Goal: Communication & Community: Answer question/provide support

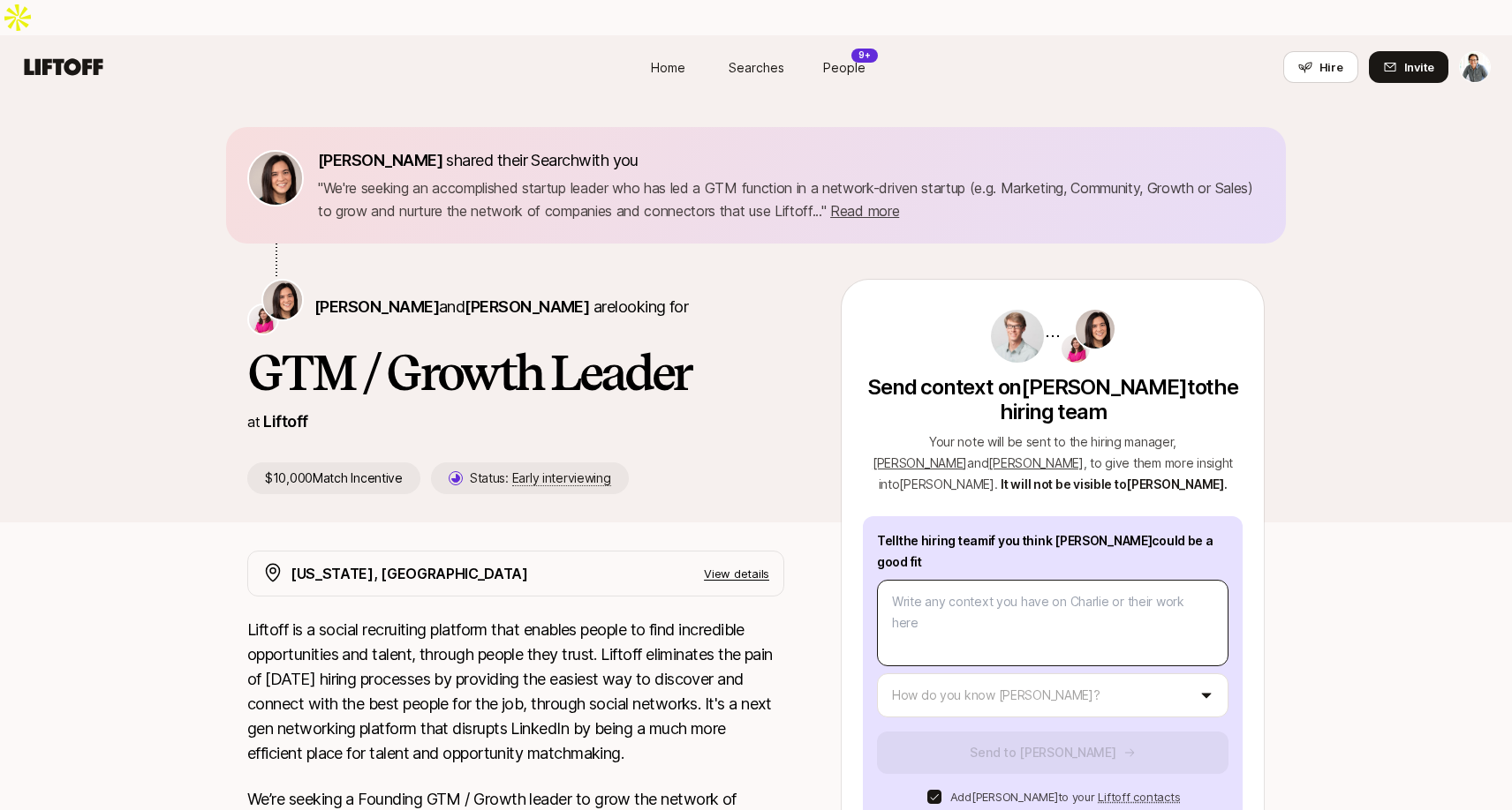
click at [941, 580] on textarea at bounding box center [1052, 622] width 351 height 87
type textarea "x"
type textarea "H"
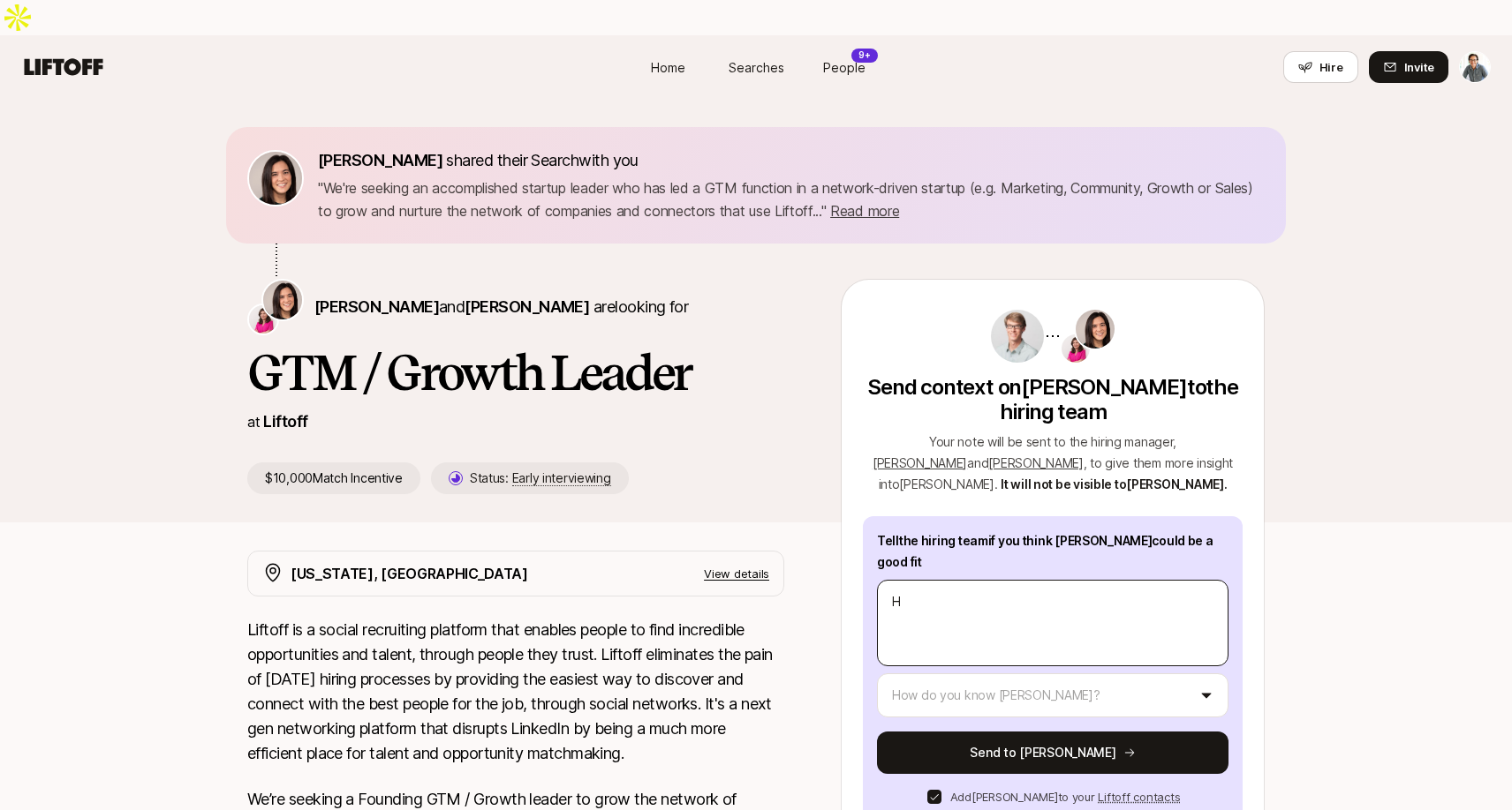
type textarea "x"
type textarea "Hi"
type textarea "x"
type textarea "Hi"
type textarea "x"
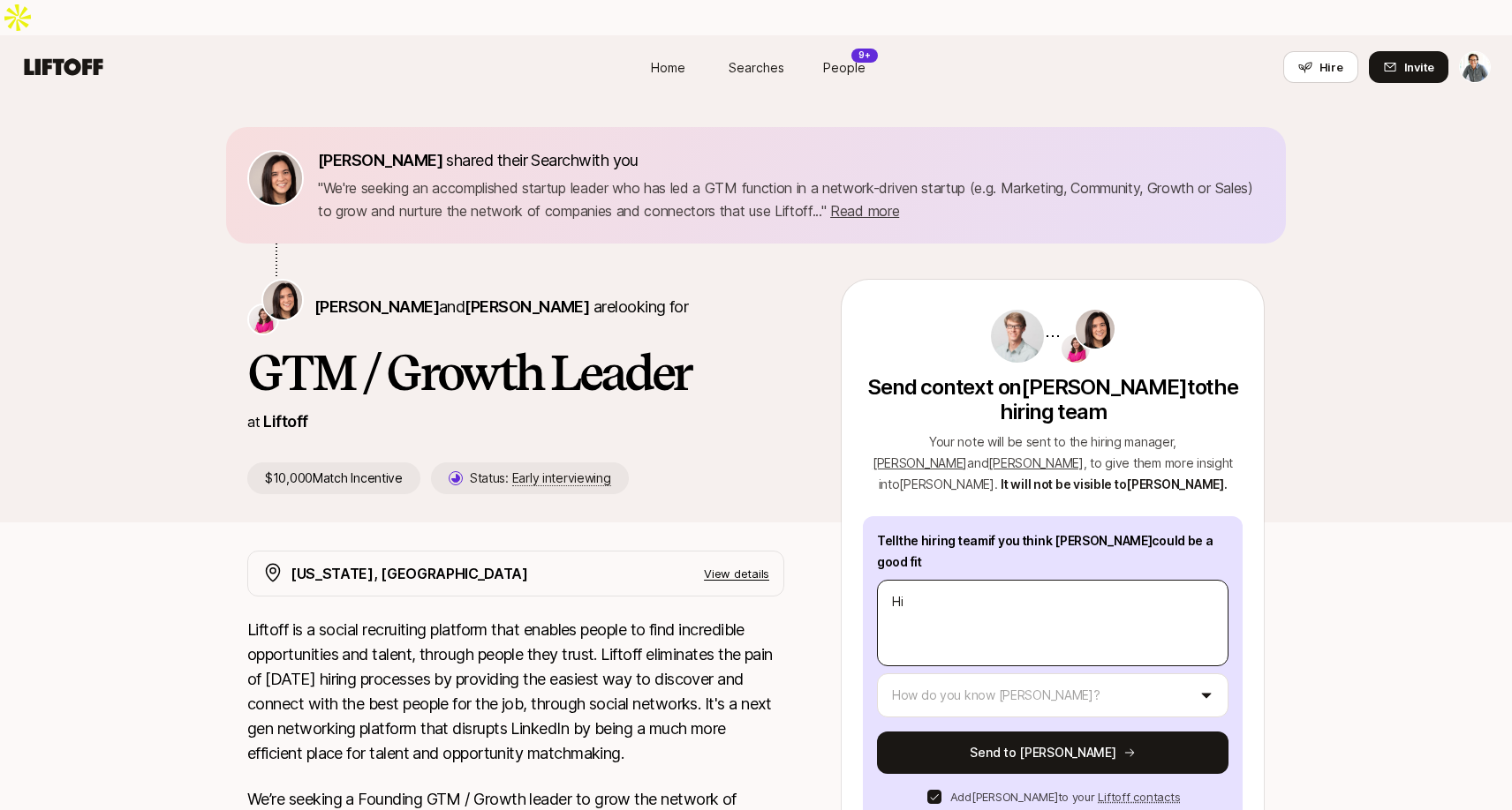
type textarea "Hi E"
type textarea "x"
type textarea "Hi El"
type textarea "x"
type textarea "Hi Ele"
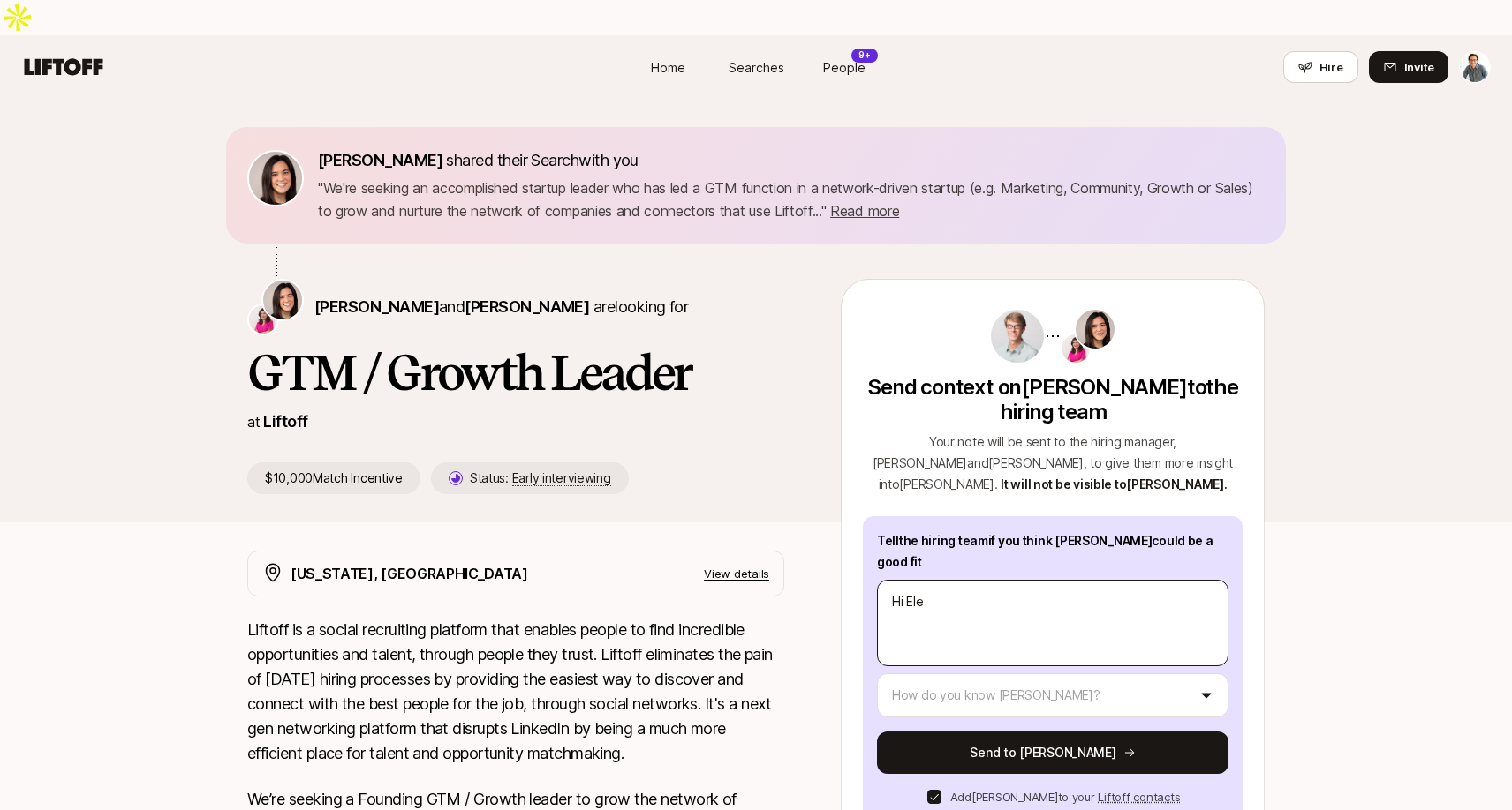
type textarea "x"
type textarea "Hi Elea"
type textarea "x"
type textarea "Hi [PERSON_NAME]"
type textarea "x"
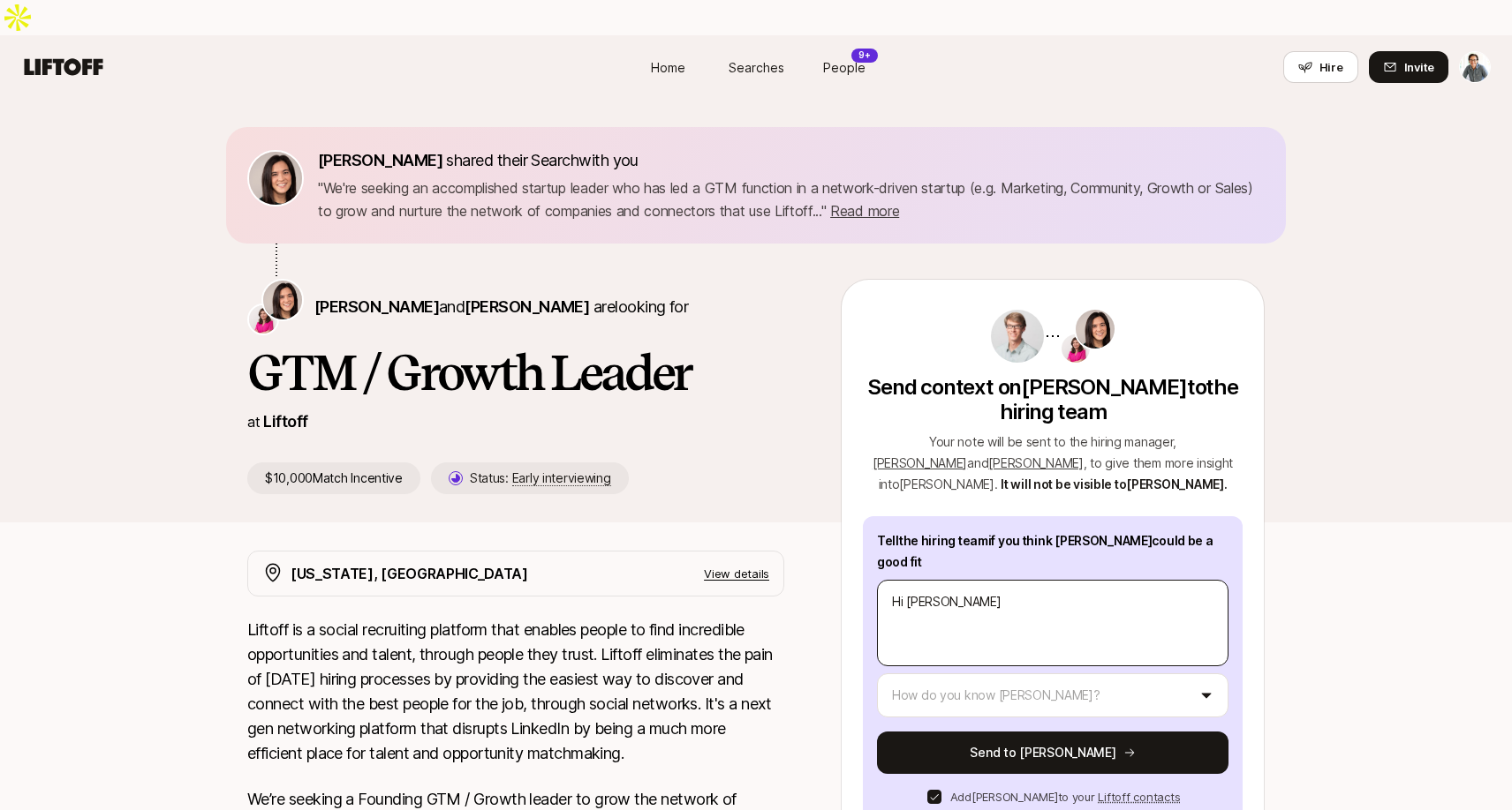
type textarea "Hi [PERSON_NAME]"
type textarea "x"
type textarea "Hi [PERSON_NAME]"
type textarea "x"
type textarea "Hi [PERSON_NAME]"
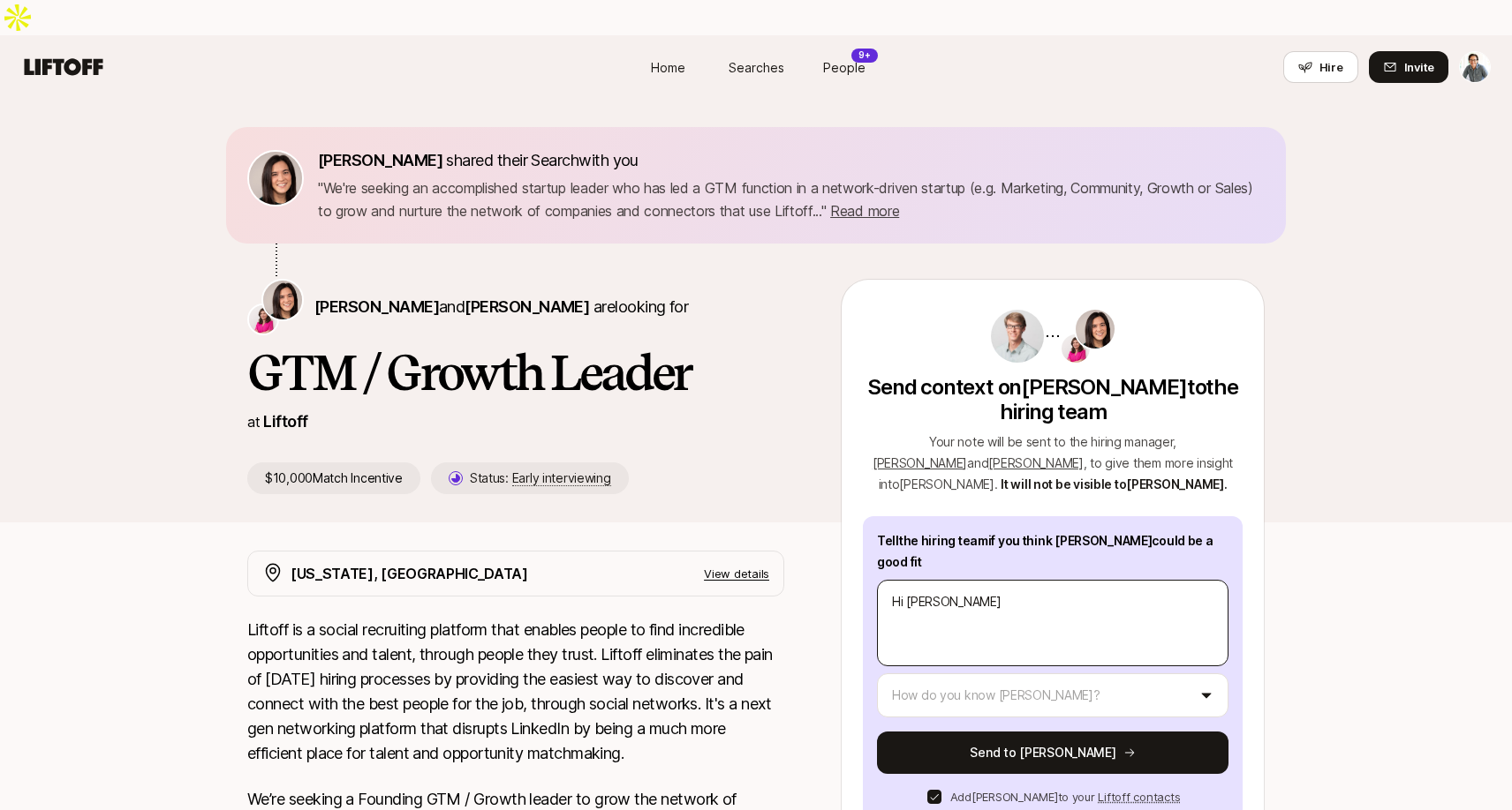
type textarea "x"
type textarea "Hi [PERSON_NAME] -"
type textarea "x"
type textarea "Hi [PERSON_NAME] -"
type textarea "x"
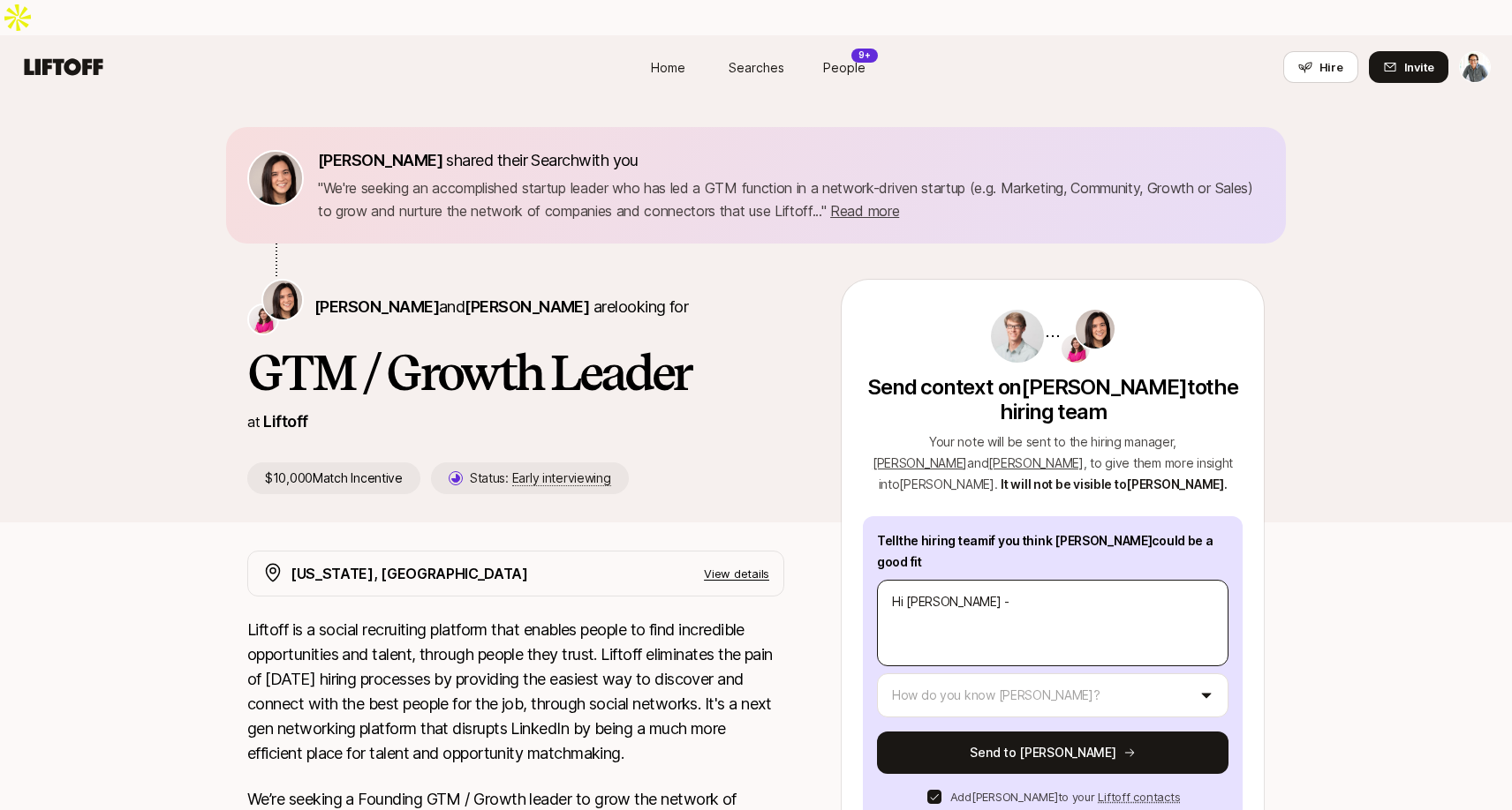
type textarea "Hi [PERSON_NAME]"
type textarea "x"
type textarea "Hi [PERSON_NAME]'"
type textarea "x"
type textarea "Hi [PERSON_NAME] - I'd"
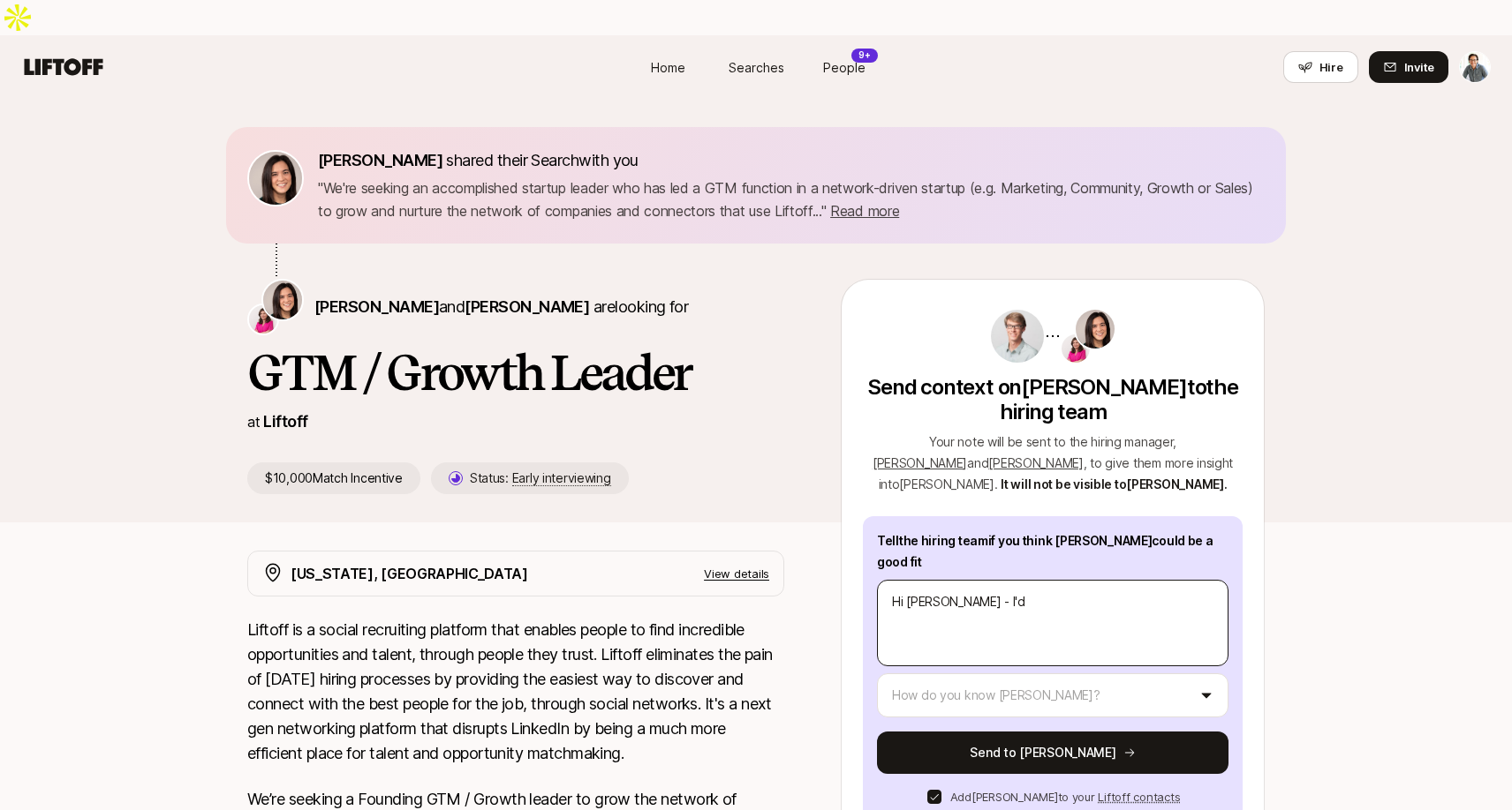
type textarea "x"
type textarea "Hi [PERSON_NAME] - I'd"
type textarea "x"
type textarea "Hi [PERSON_NAME]'d a"
type textarea "x"
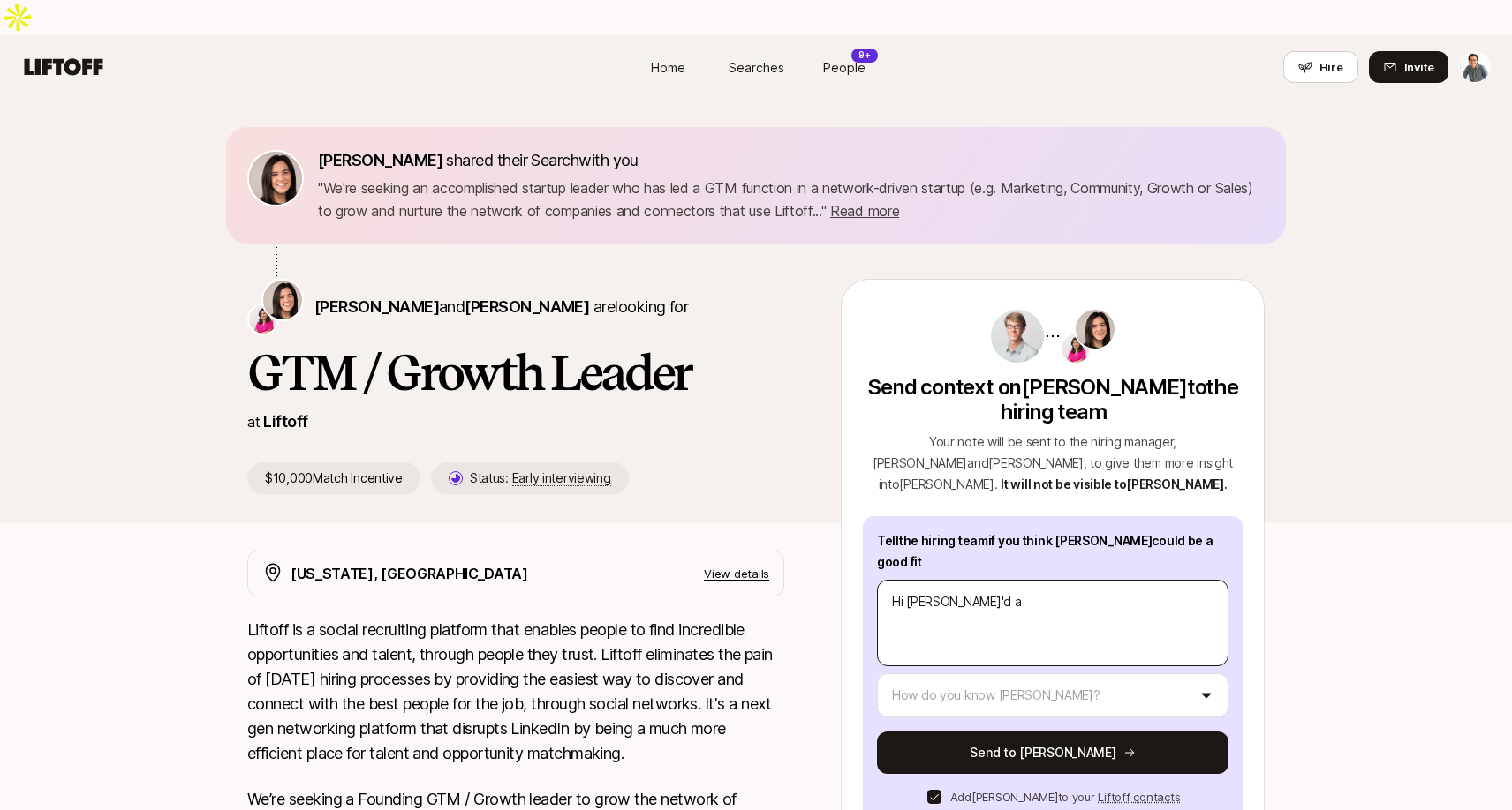
type textarea "Hi [PERSON_NAME]'d al"
type textarea "x"
type textarea "Hi [PERSON_NAME]'d alr"
type textarea "x"
type textarea "Hi [PERSON_NAME]'d alre"
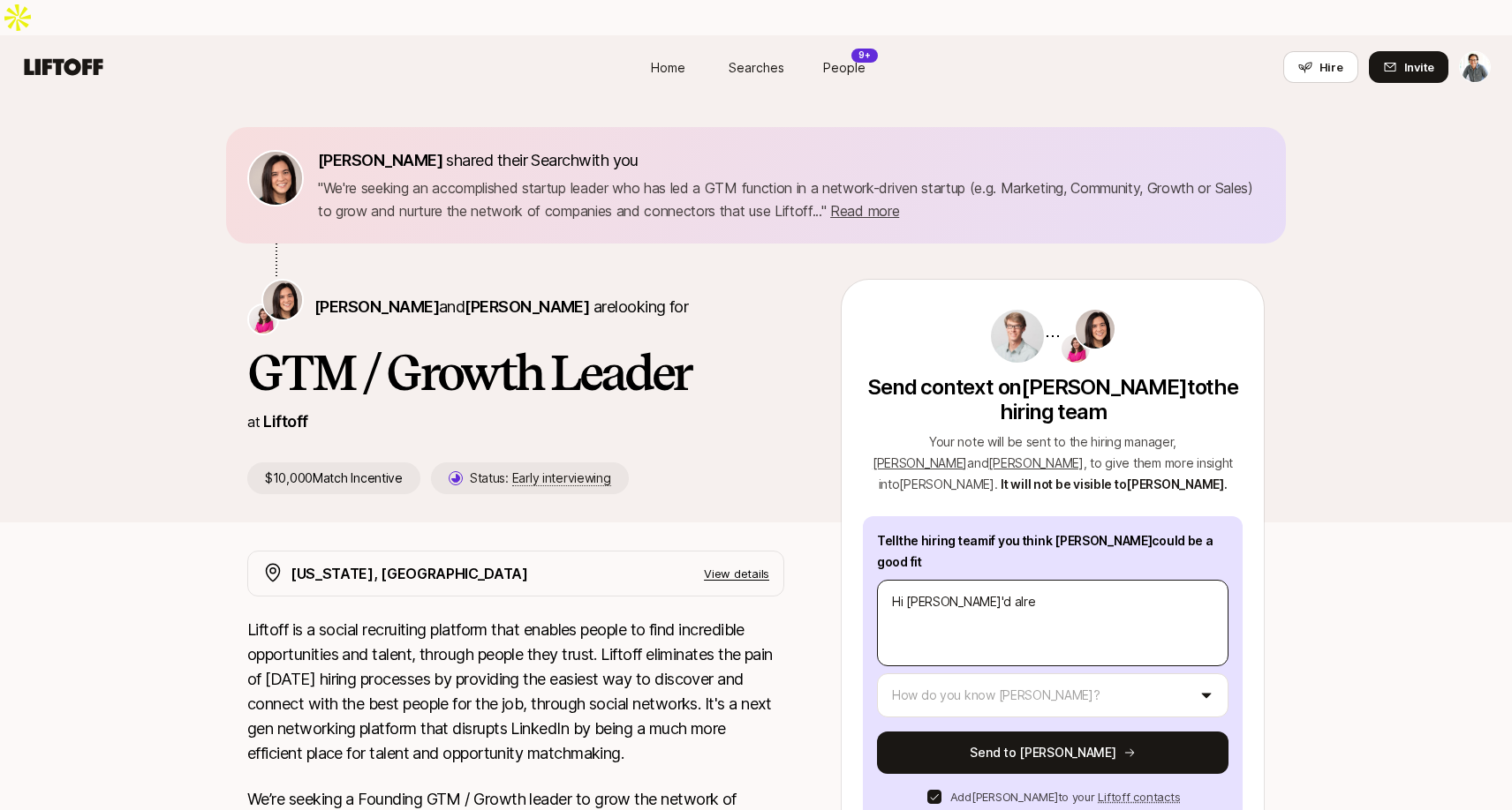
type textarea "x"
type textarea "Hi [PERSON_NAME]'d alrea"
type textarea "x"
type textarea "Hi [PERSON_NAME]'d alread"
type textarea "x"
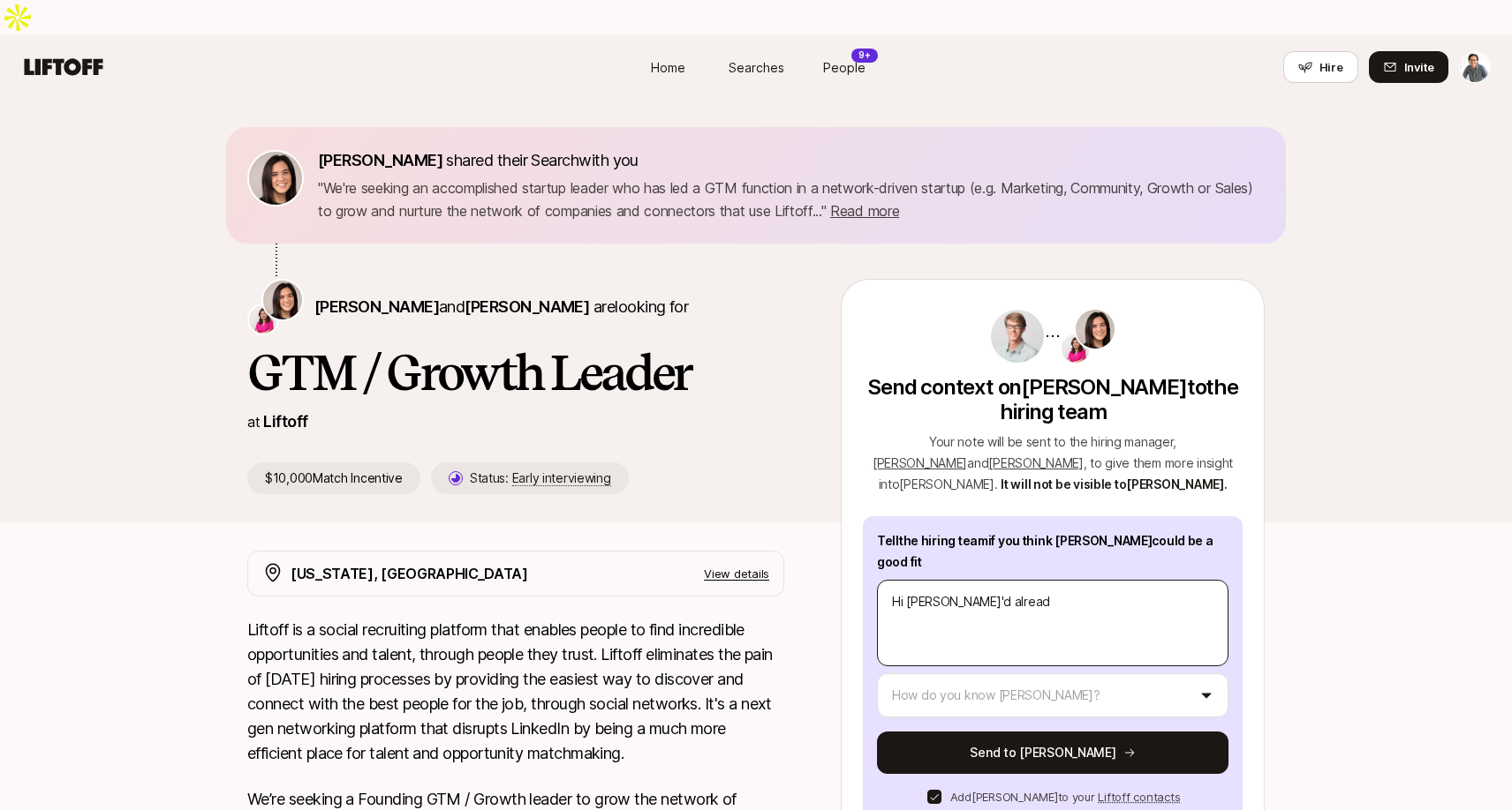
type textarea "Hi [PERSON_NAME]'d already"
type textarea "x"
type textarea "Hi [PERSON_NAME]'d already"
type textarea "x"
type textarea "Hi [PERSON_NAME]'d already r"
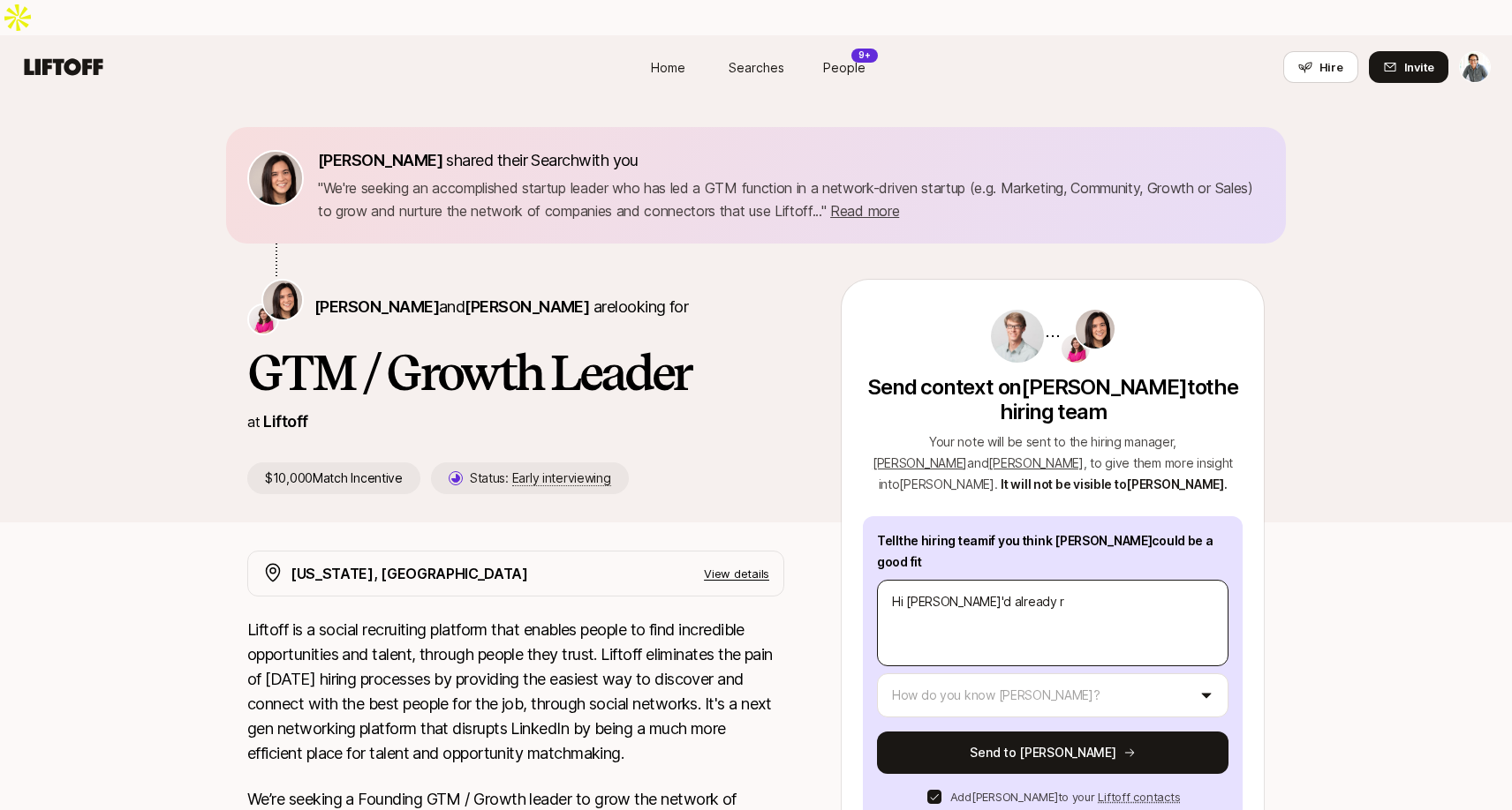
type textarea "x"
type textarea "Hi [PERSON_NAME]'d already re"
type textarea "x"
type textarea "Hi [PERSON_NAME]'d already rec"
type textarea "x"
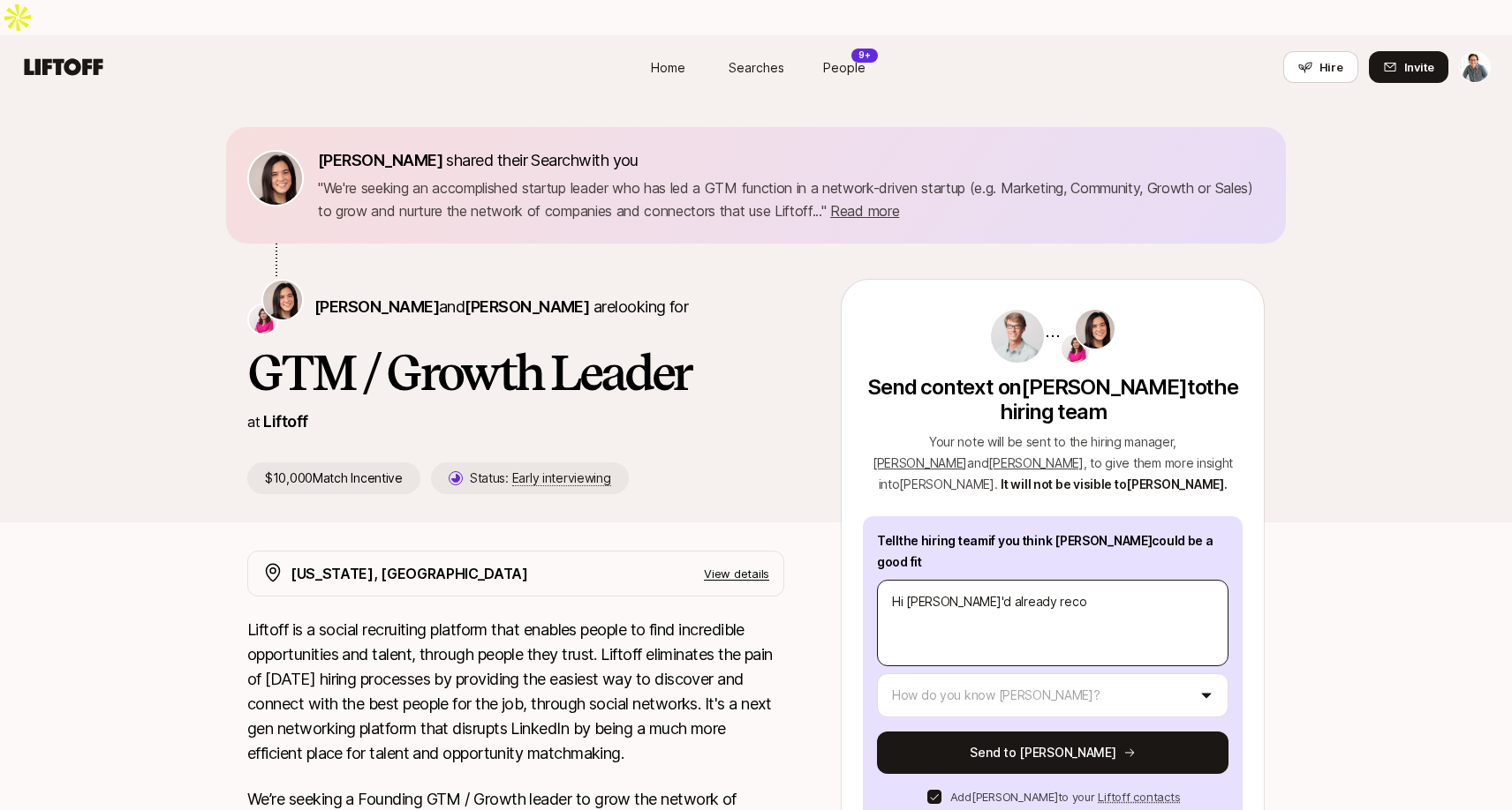
type textarea "Hi [PERSON_NAME] - I'd already recom"
type textarea "x"
type textarea "Hi [PERSON_NAME] - I'd already recomm"
type textarea "x"
type textarea "Hi [PERSON_NAME] - I'd already recomme"
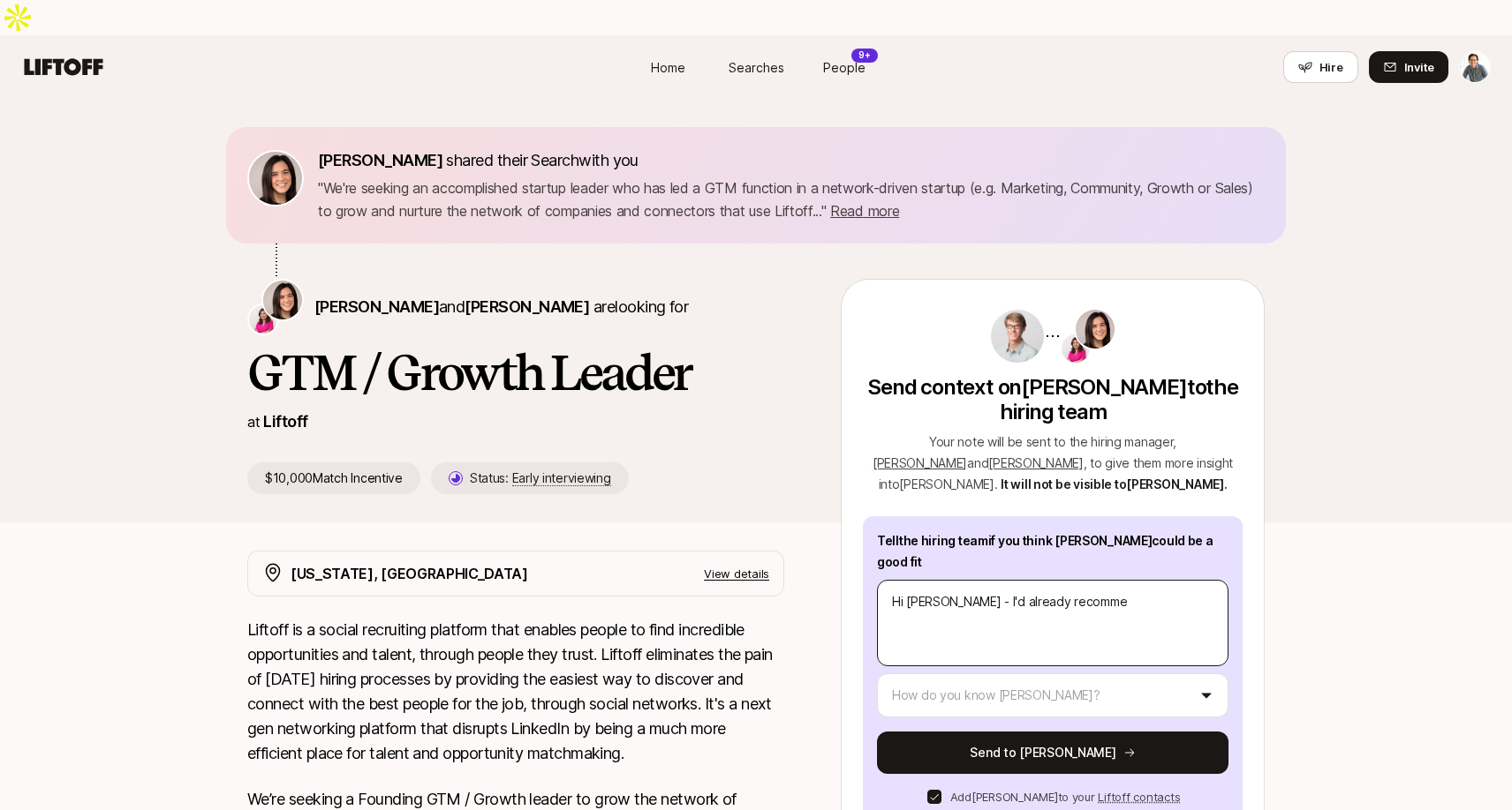
type textarea "x"
type textarea "Hi [PERSON_NAME] - I'd already recommen"
type textarea "x"
type textarea "Hi [PERSON_NAME]'d already recommend"
type textarea "x"
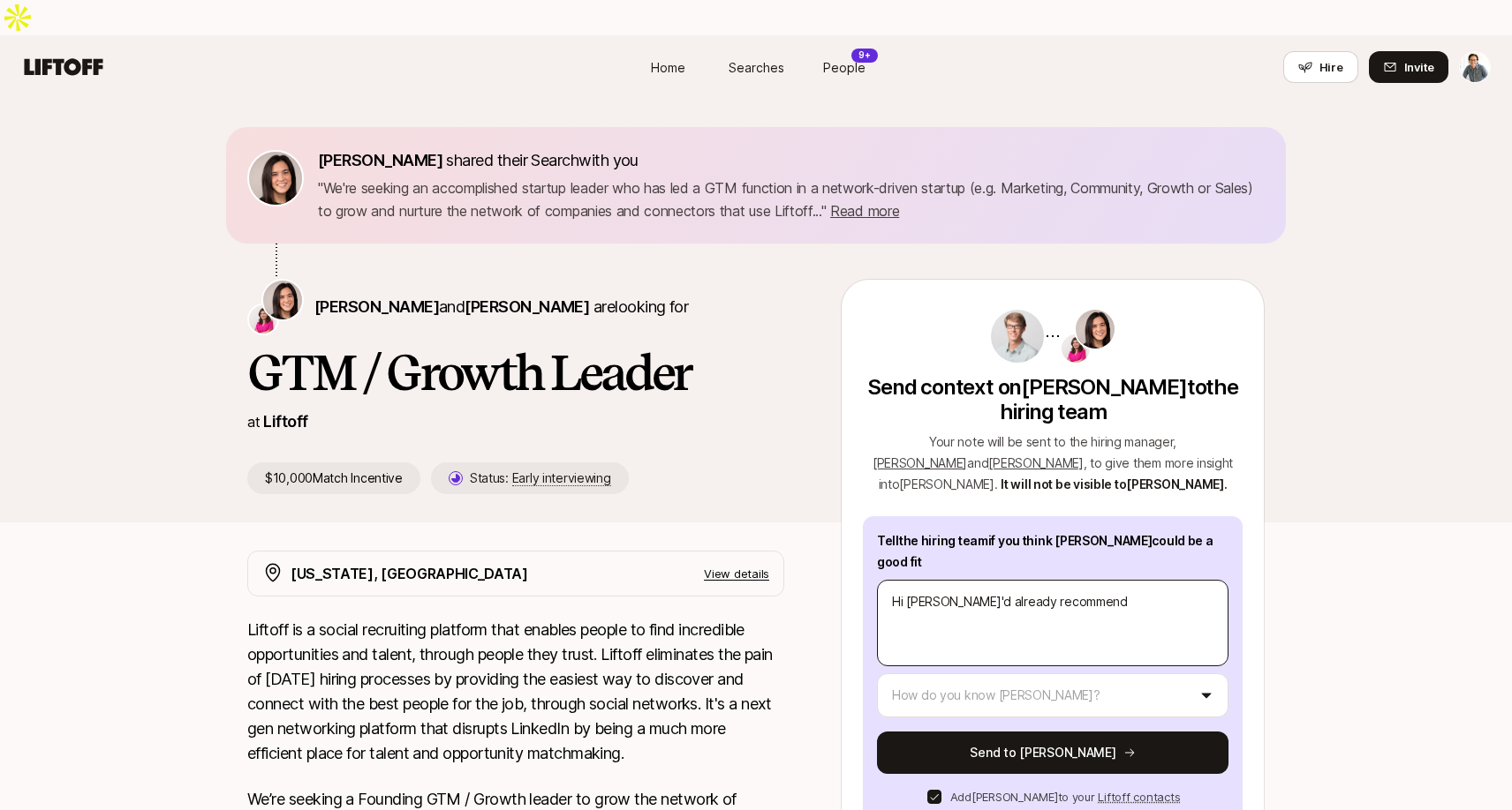
type textarea "Hi [PERSON_NAME]'d already recommende"
type textarea "x"
type textarea "Hi [PERSON_NAME] - I'd already recommended"
type textarea "x"
type textarea "Hi [PERSON_NAME] - I'd already recommended"
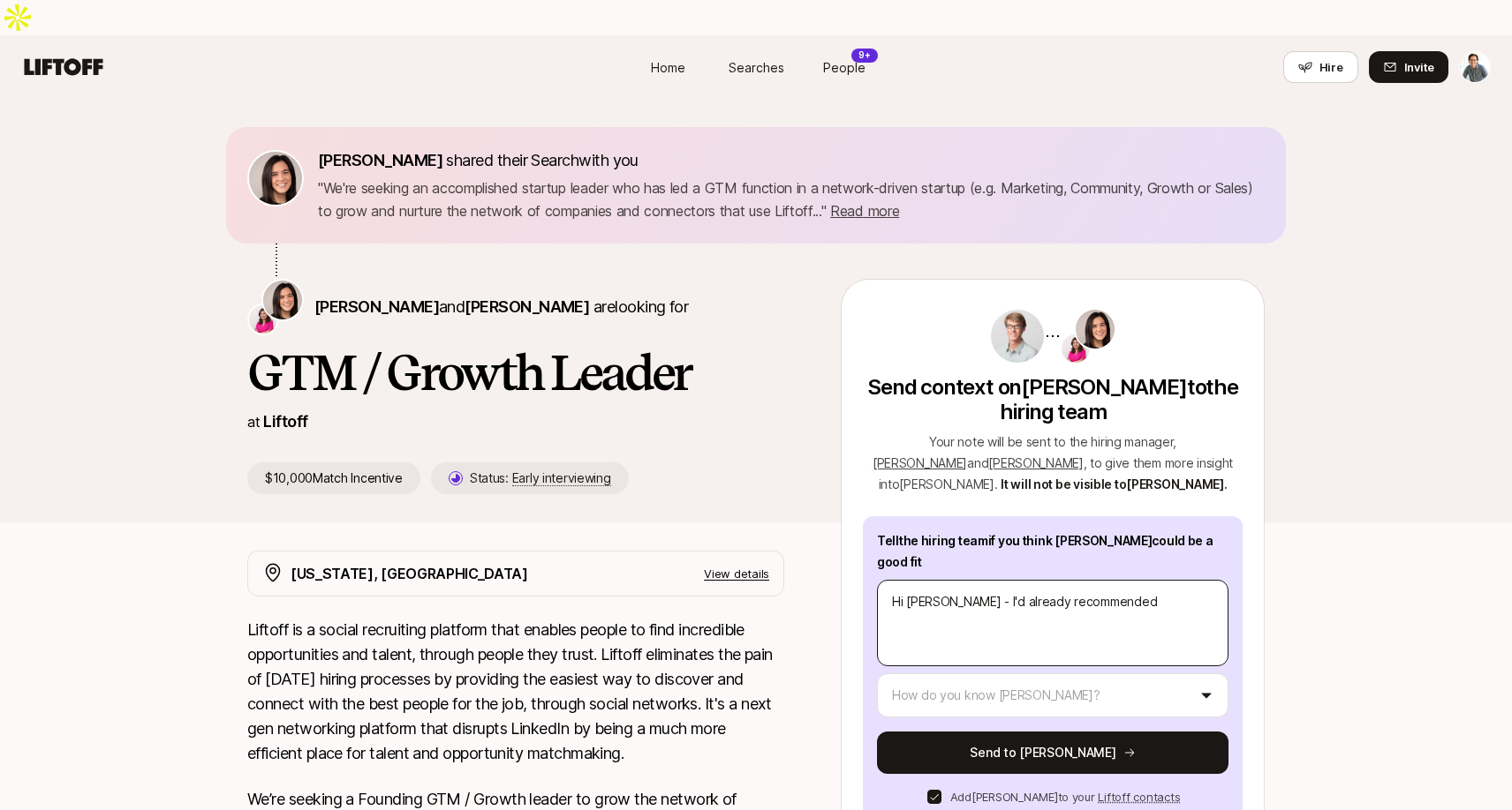
type textarea "x"
type textarea "Hi [PERSON_NAME] - I'd already recommended C"
type textarea "x"
type textarea "Hi [PERSON_NAME] - I'd already recommended Ch"
type textarea "x"
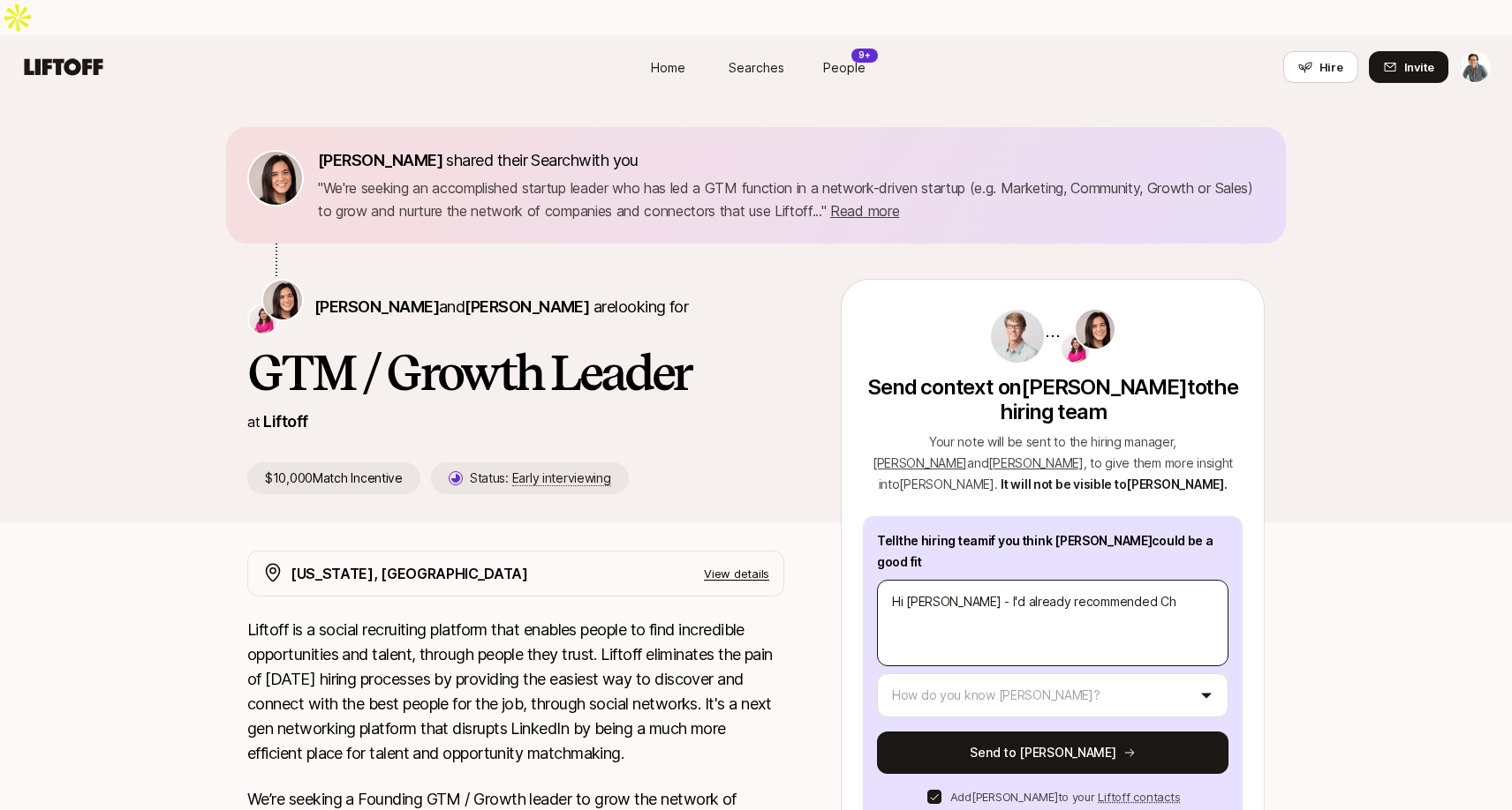
type textarea "Hi [PERSON_NAME] - I'd already recommended Cha"
type textarea "x"
type textarea "Hi [PERSON_NAME] - I'd already recommended Char"
type textarea "x"
type textarea "Hi [PERSON_NAME] - I'd already recommended Charl"
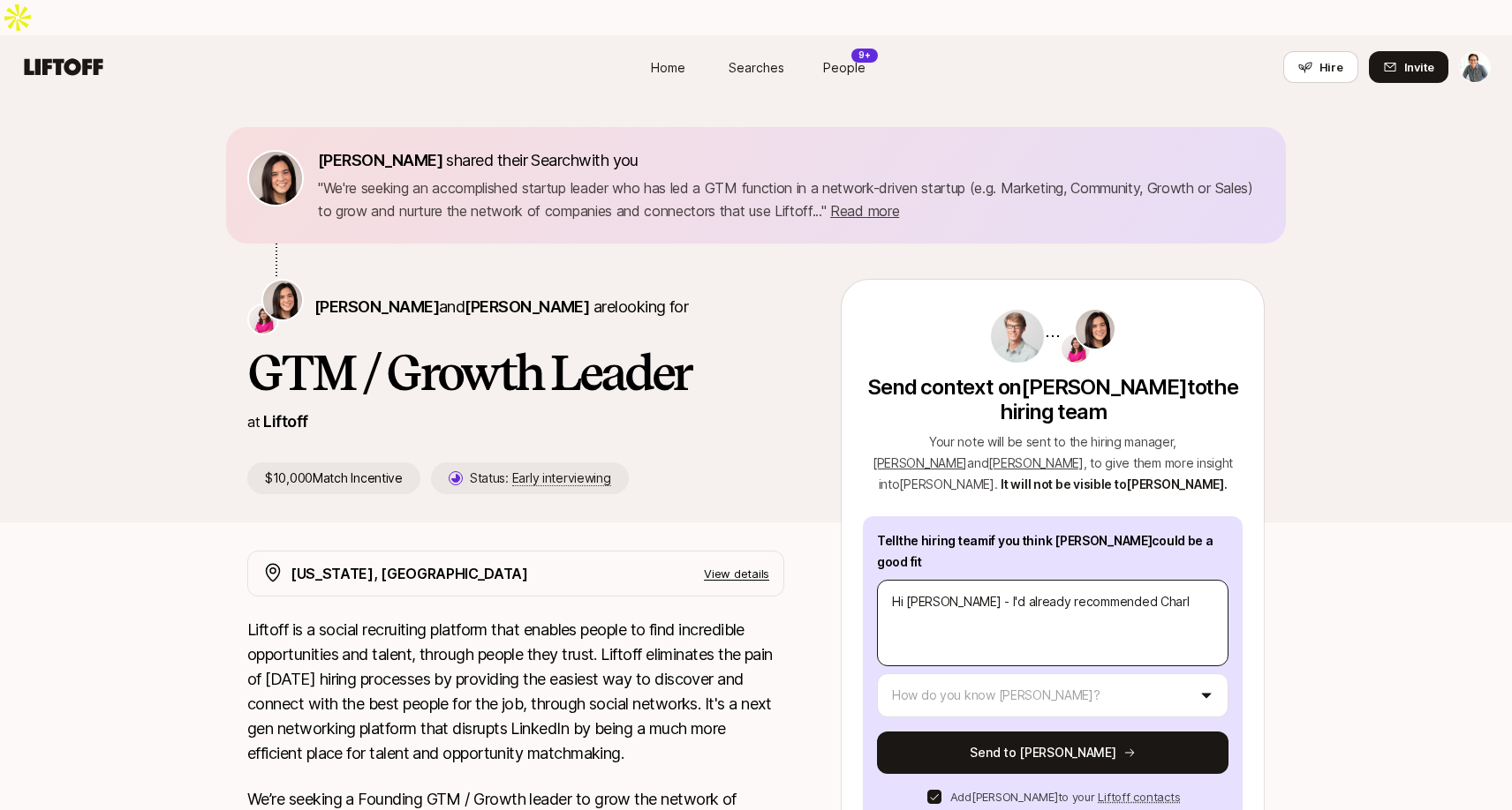
type textarea "x"
type textarea "Hi [PERSON_NAME]'d already recommended [PERSON_NAME]"
type textarea "x"
type textarea "Hi [PERSON_NAME] - I'd already recommended [PERSON_NAME]"
type textarea "x"
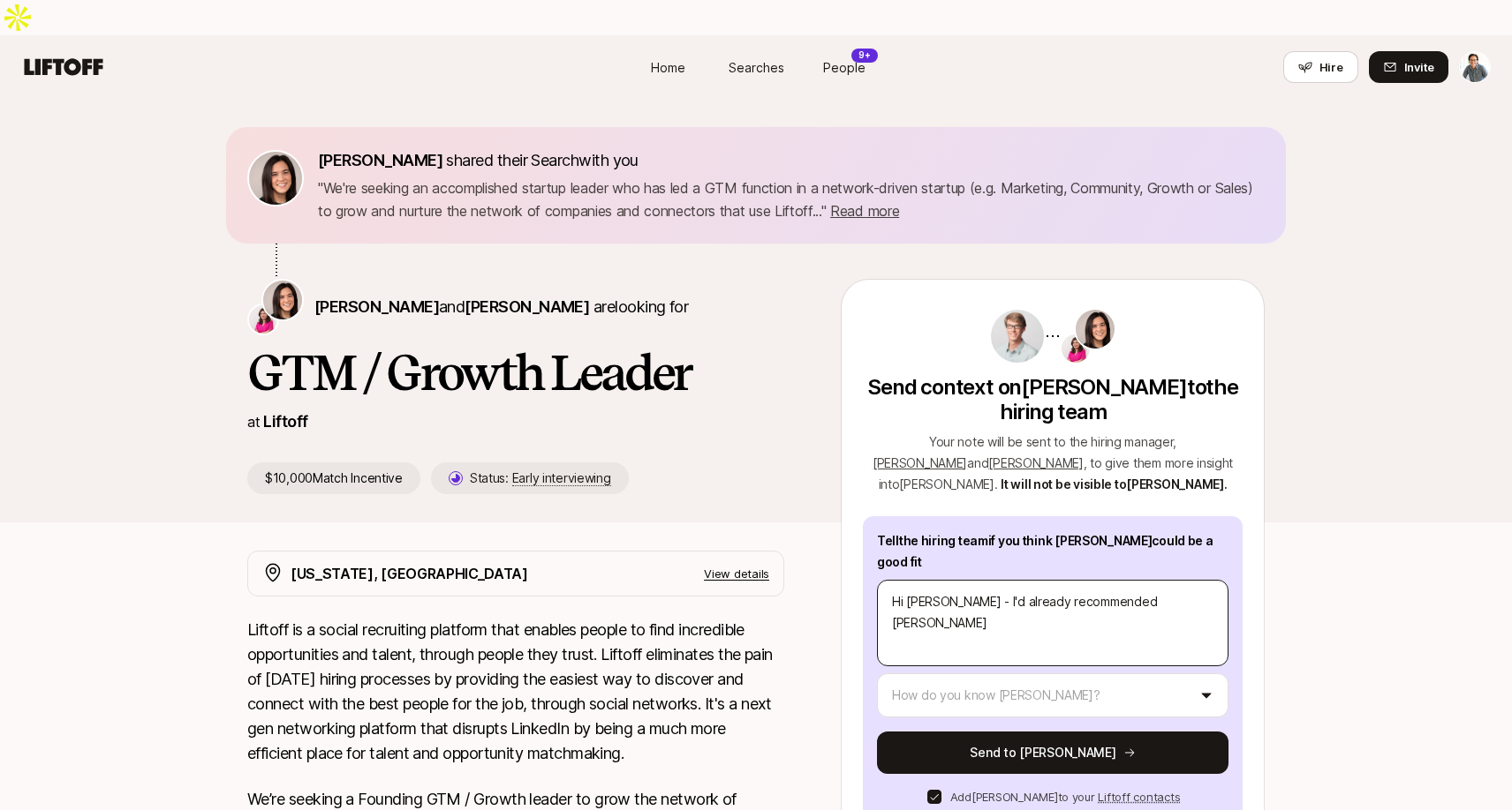
type textarea "Hi [PERSON_NAME] - I'd already recommended [PERSON_NAME]"
type textarea "x"
type textarea "Hi [PERSON_NAME] - I'd already recommended [PERSON_NAME]"
type textarea "x"
type textarea "Hi [PERSON_NAME] - I'd already recommended [PERSON_NAME] to"
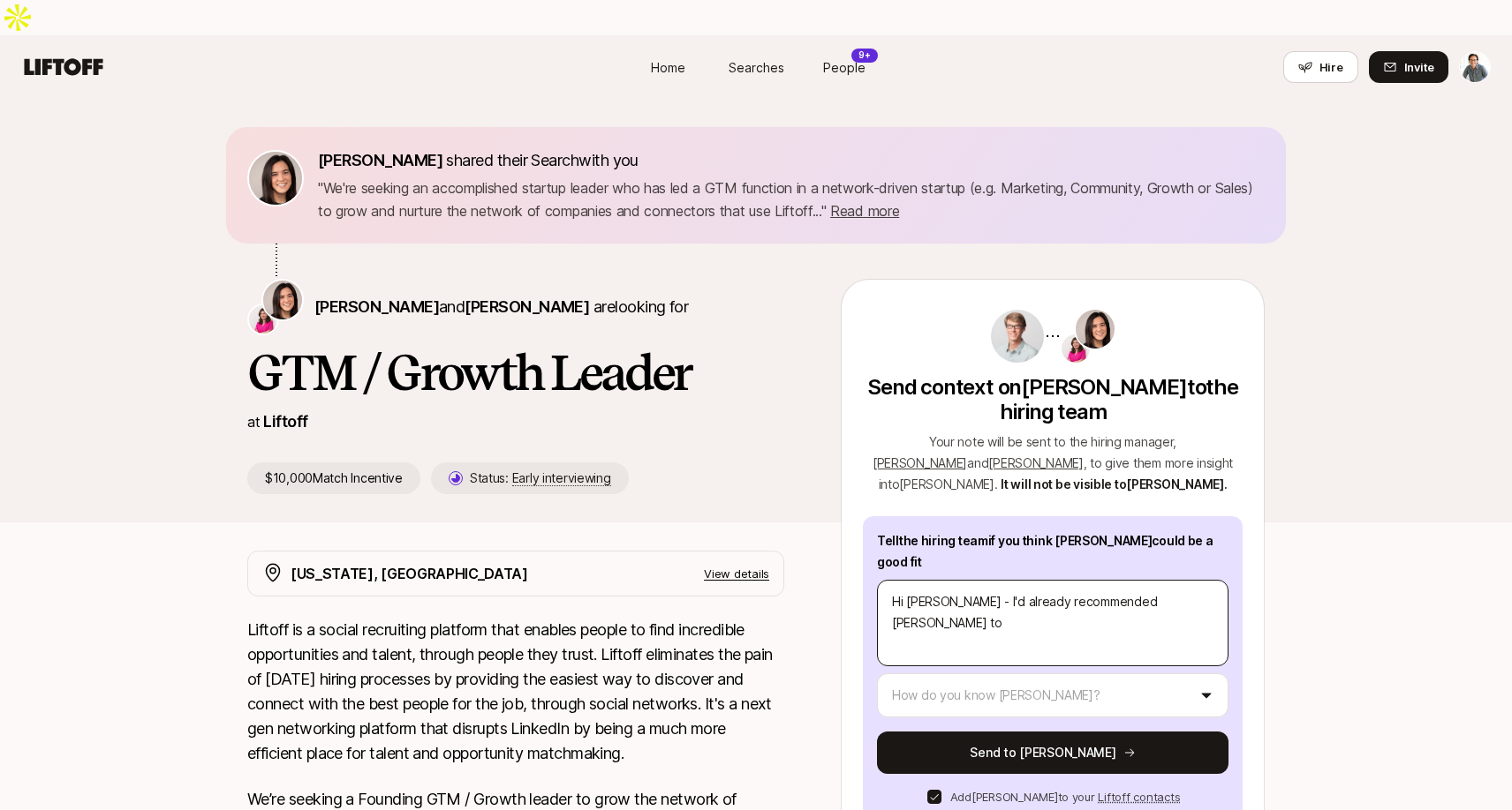
type textarea "x"
type textarea "Hi [PERSON_NAME] - I'd already recommended [PERSON_NAME] to"
type textarea "x"
type textarea "Hi [PERSON_NAME] - I'd already recommended [PERSON_NAME] to y"
type textarea "x"
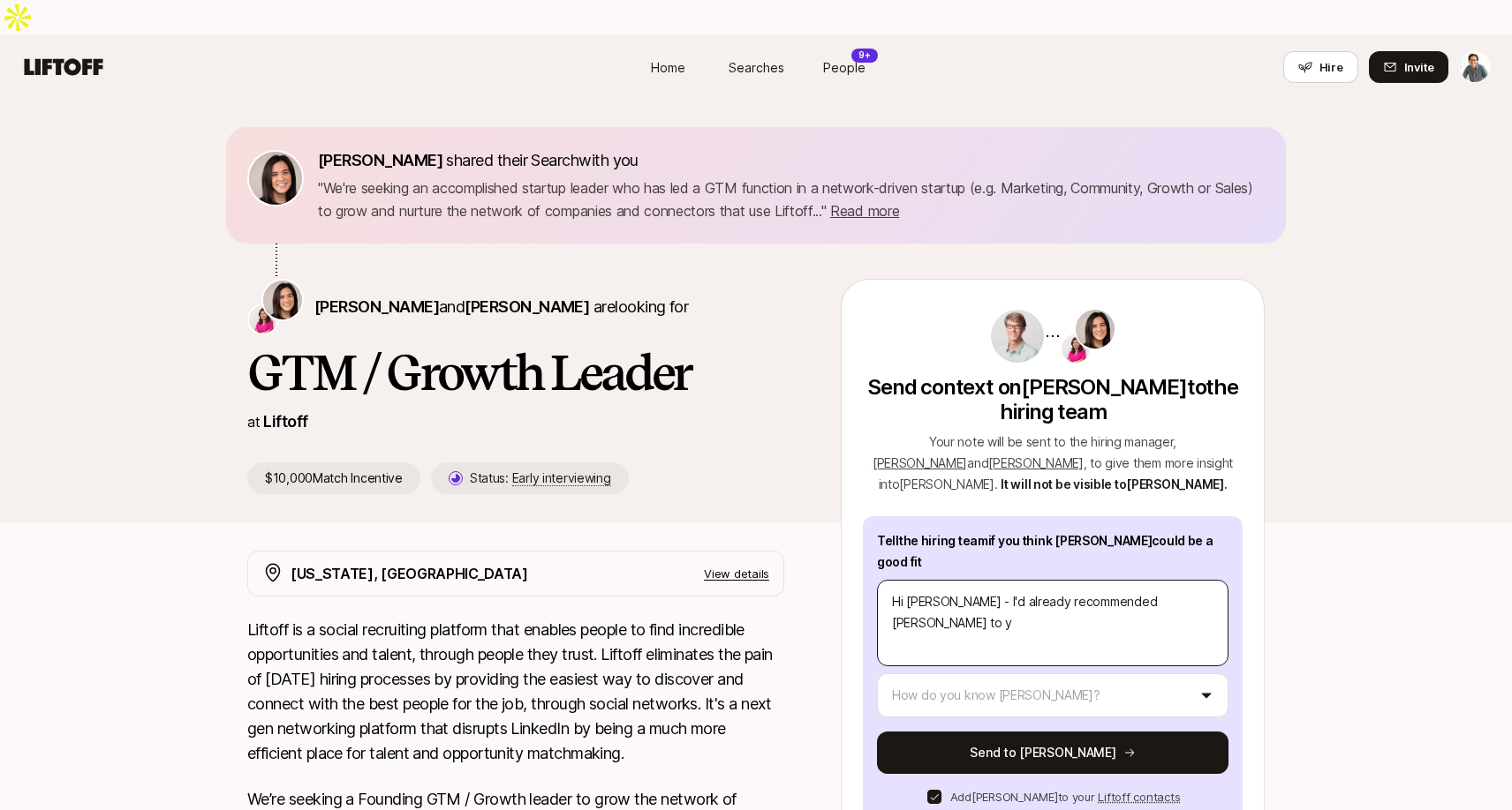
type textarea "Hi [PERSON_NAME] - I'd already recommended [PERSON_NAME] to yo"
type textarea "x"
type textarea "Hi [PERSON_NAME] - I'd already recommended [PERSON_NAME] to you"
type textarea "x"
type textarea "Hi [PERSON_NAME] - I'd already recommended [PERSON_NAME] to you"
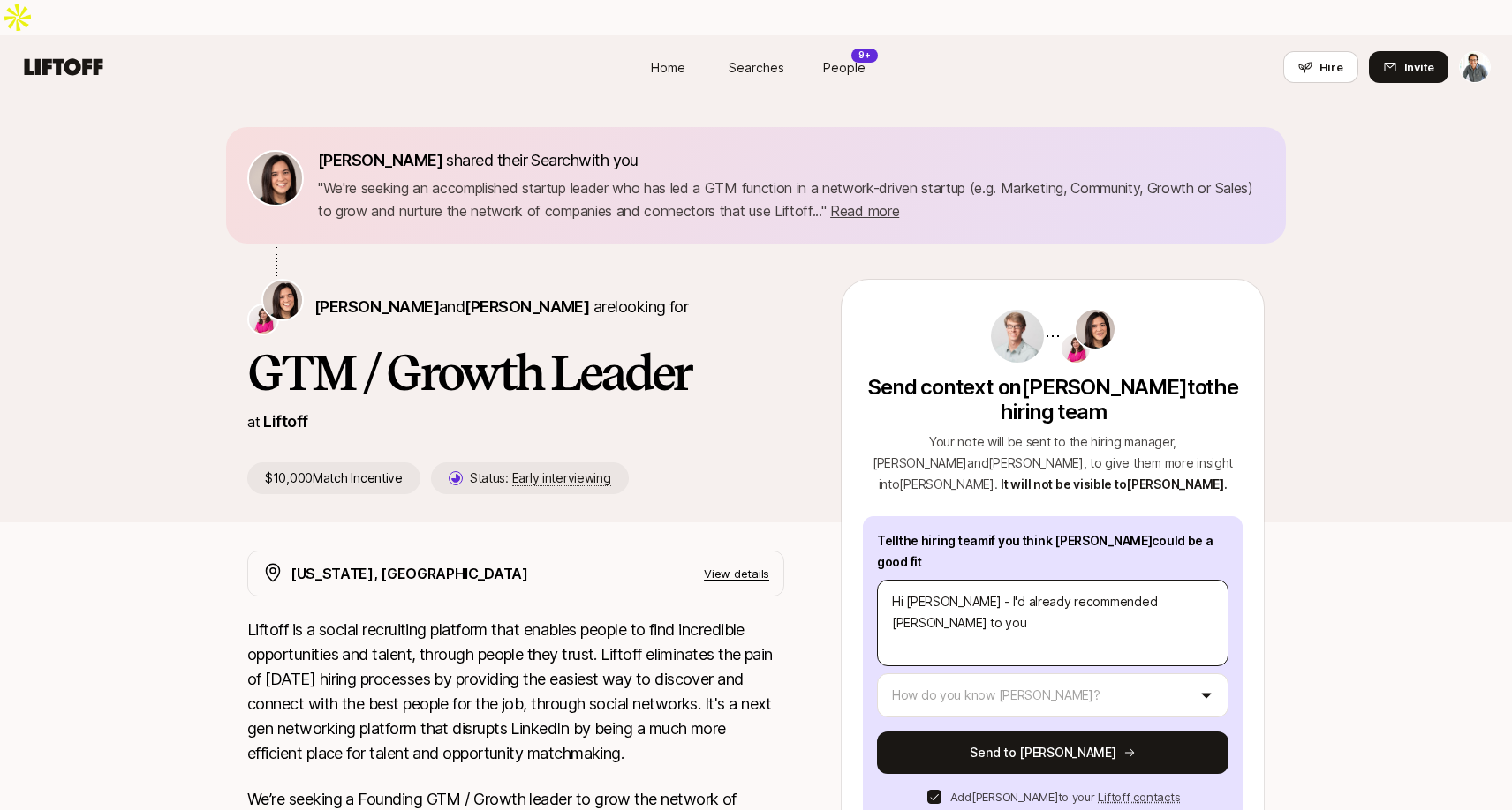
type textarea "x"
type textarea "Hi [PERSON_NAME] - I'd already recommended [PERSON_NAME] to you f"
type textarea "x"
type textarea "Hi [PERSON_NAME] - I'd already recommended [PERSON_NAME] to you fo"
type textarea "x"
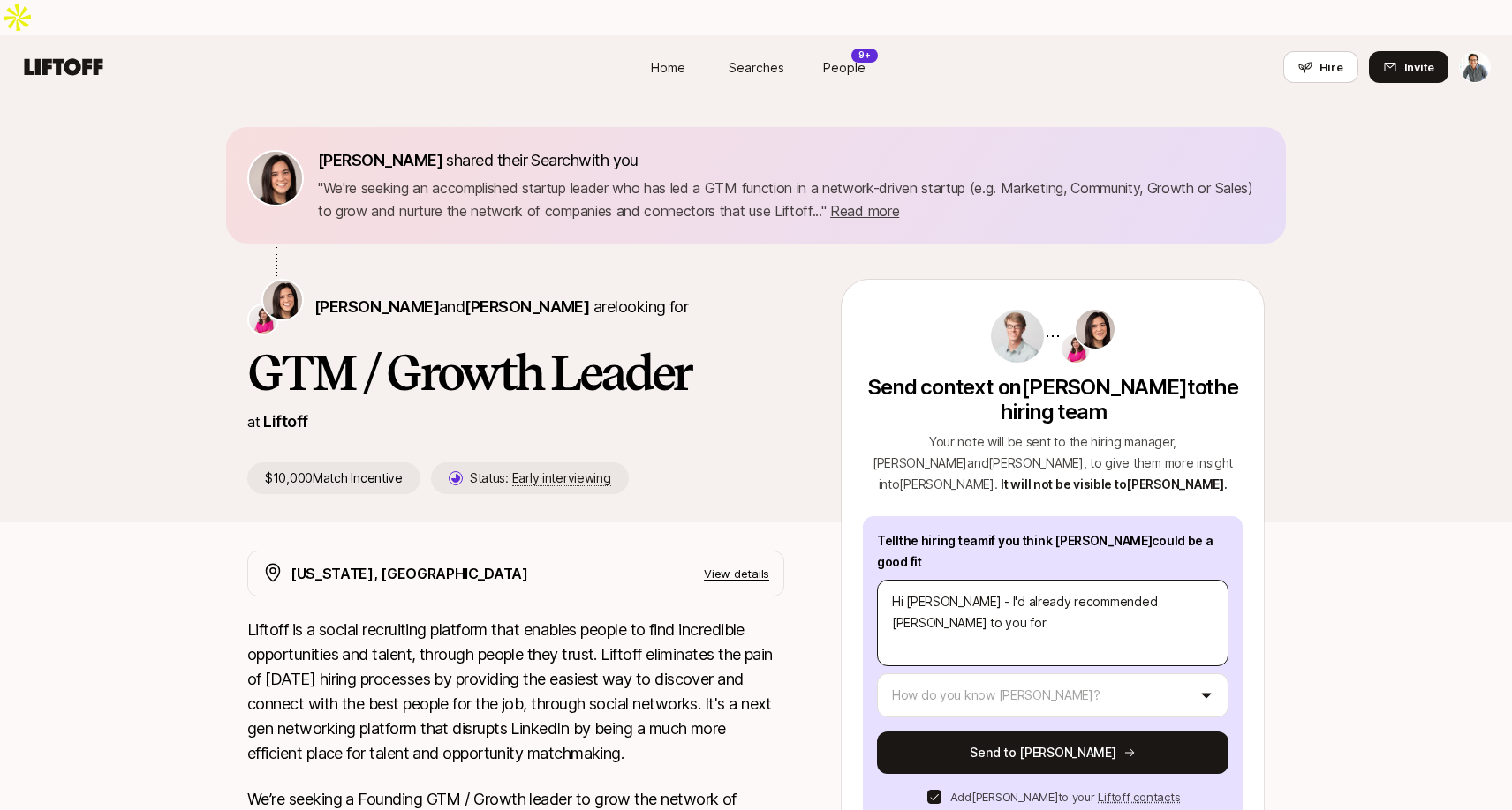
type textarea "Hi [PERSON_NAME] - I'd already recommended [PERSON_NAME] to you for"
type textarea "x"
type textarea "Hi [PERSON_NAME] - I'd already recommended [PERSON_NAME] to you for t"
type textarea "x"
type textarea "Hi [PERSON_NAME] - I'd already recommended [PERSON_NAME] to you for th"
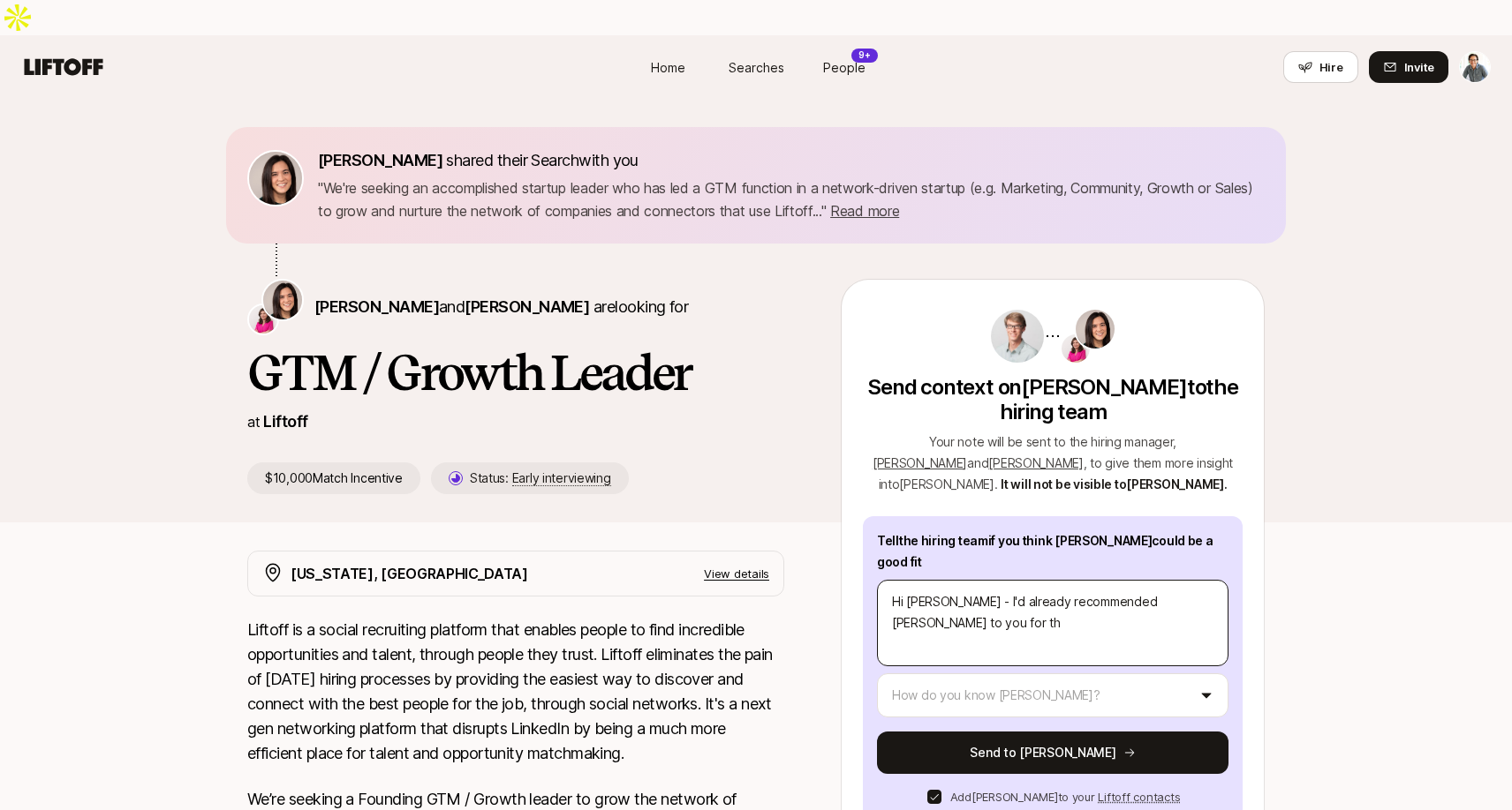
type textarea "x"
type textarea "Hi [PERSON_NAME] - I'd already recommended [PERSON_NAME] to you for the"
type textarea "x"
type textarea "Hi [PERSON_NAME] - I'd already recommended [PERSON_NAME] to you for the"
type textarea "x"
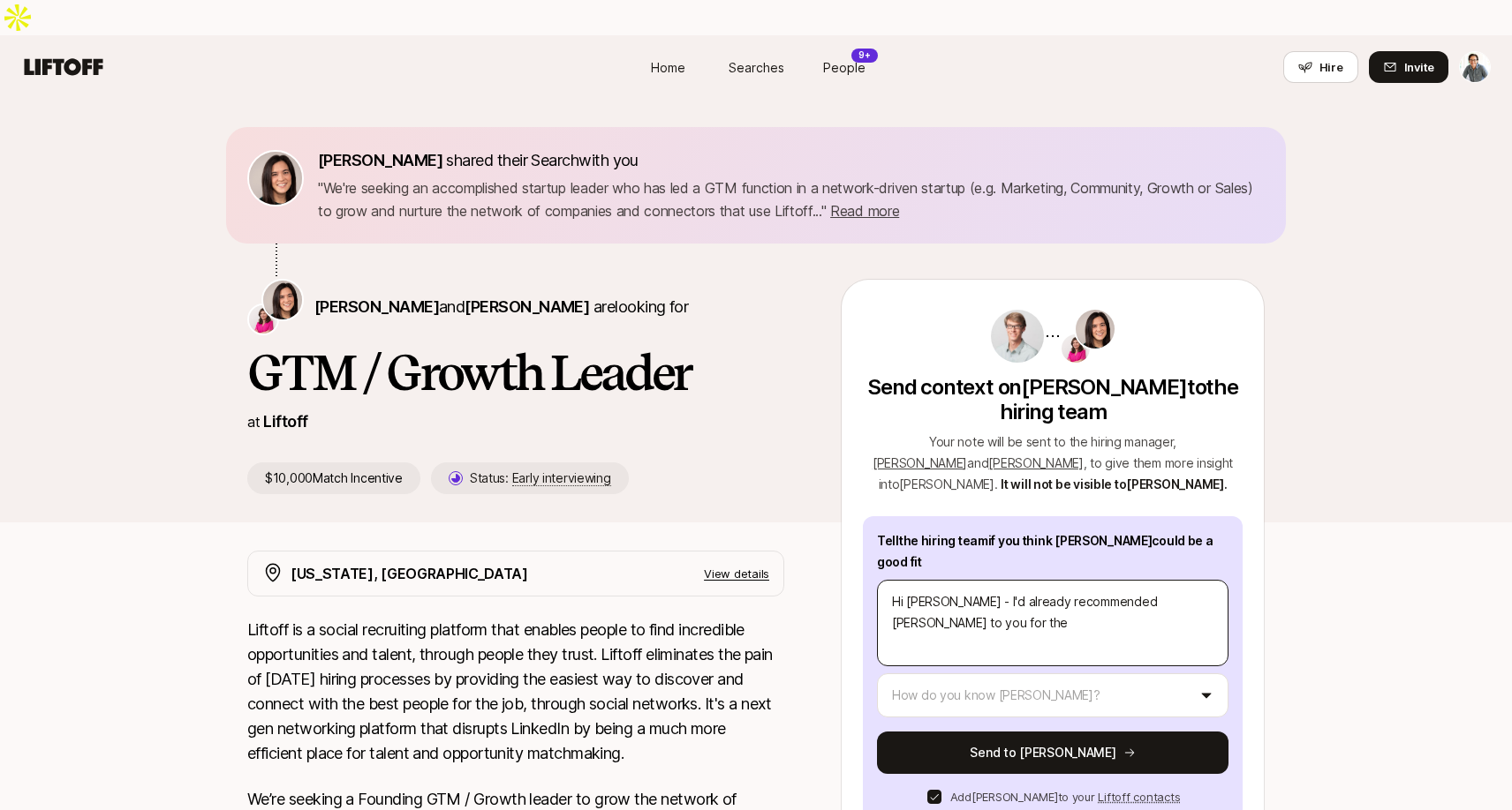
type textarea "Hi [PERSON_NAME] - I'd already recommended [PERSON_NAME] to you for the r"
type textarea "x"
type textarea "Hi [PERSON_NAME] - I'd already recommended [PERSON_NAME] to you for the ro"
type textarea "x"
type textarea "Hi [PERSON_NAME] - I'd already recommended [PERSON_NAME] to you for the rol"
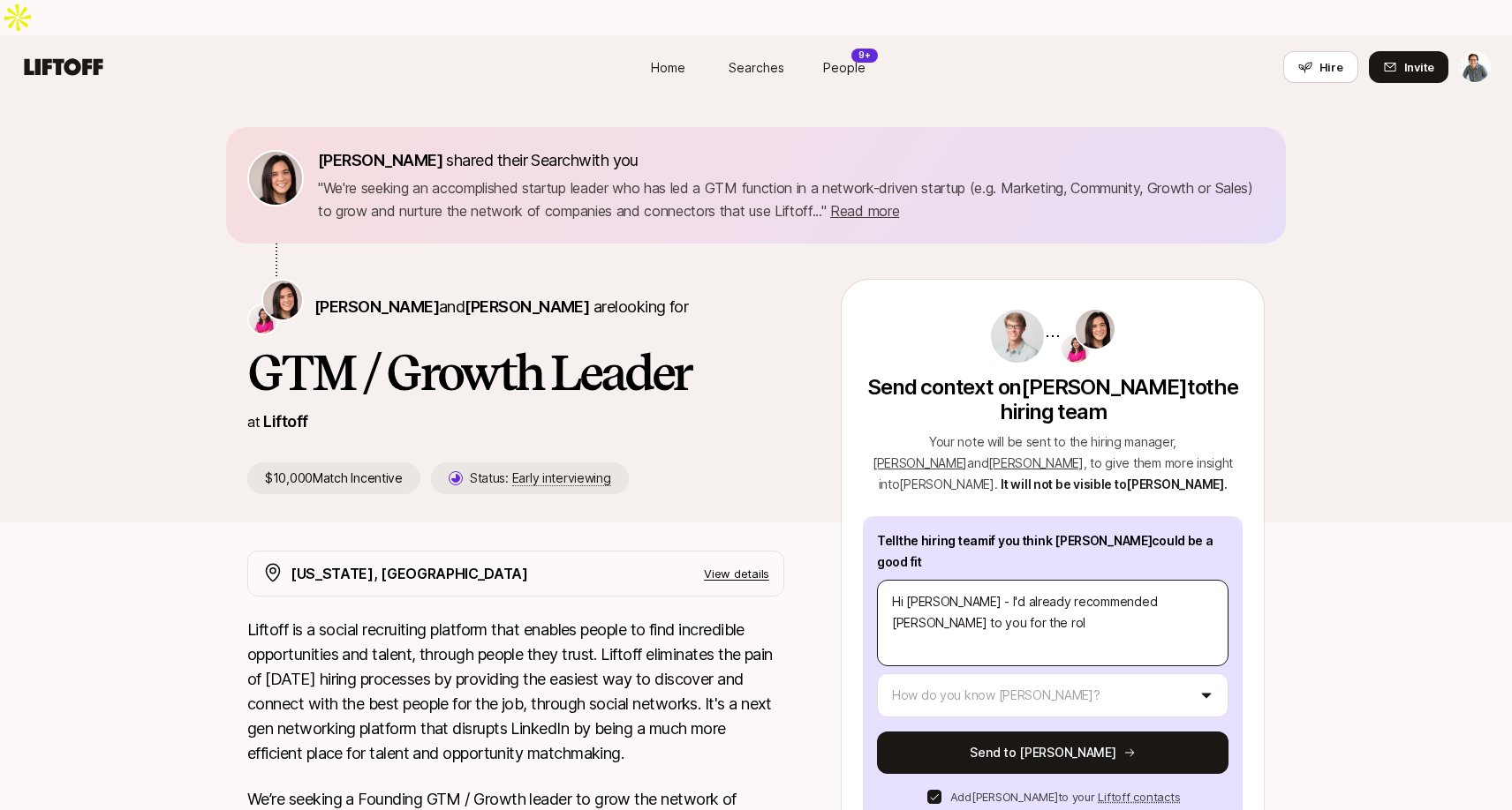
type textarea "x"
type textarea "Hi [PERSON_NAME] - I'd already recommended [PERSON_NAME] to you for the role"
type textarea "x"
type textarea "Hi [PERSON_NAME] - I'd already recommended [PERSON_NAME] to you for the role"
type textarea "x"
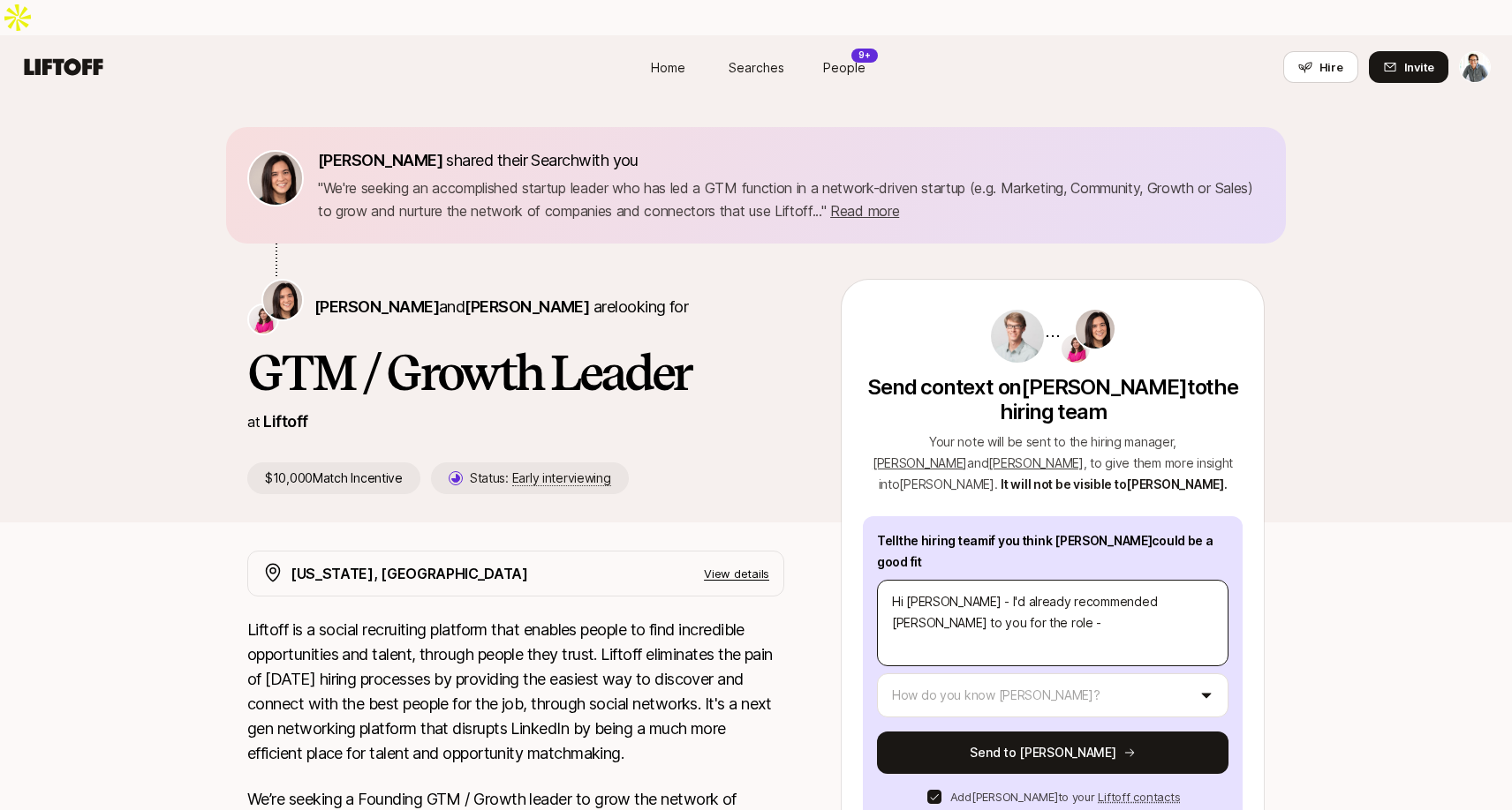
type textarea "Hi [PERSON_NAME] - I'd already recommended [PERSON_NAME] to you for the role -"
type textarea "x"
type textarea "Hi [PERSON_NAME] - I'd already recommended [PERSON_NAME] to you for the role -"
type textarea "x"
type textarea "Hi [PERSON_NAME] - I'd already recommended [PERSON_NAME] to you for the role"
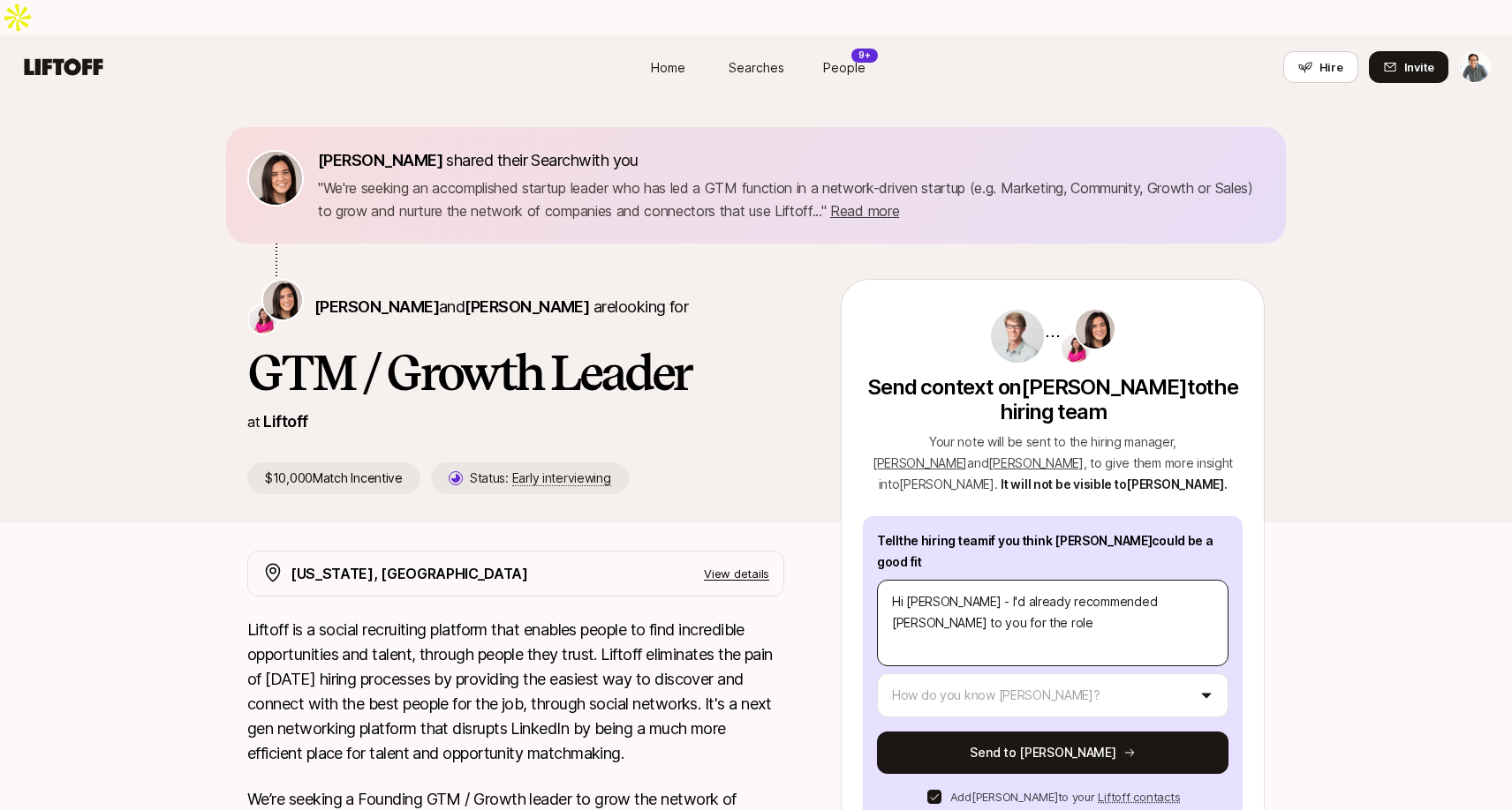
type textarea "x"
type textarea "Hi [PERSON_NAME] - I'd already recommended [PERSON_NAME] to you for the role -"
type textarea "x"
type textarea "Hi [PERSON_NAME] - I'd already recommended [PERSON_NAME] to you for the role -"
type textarea "x"
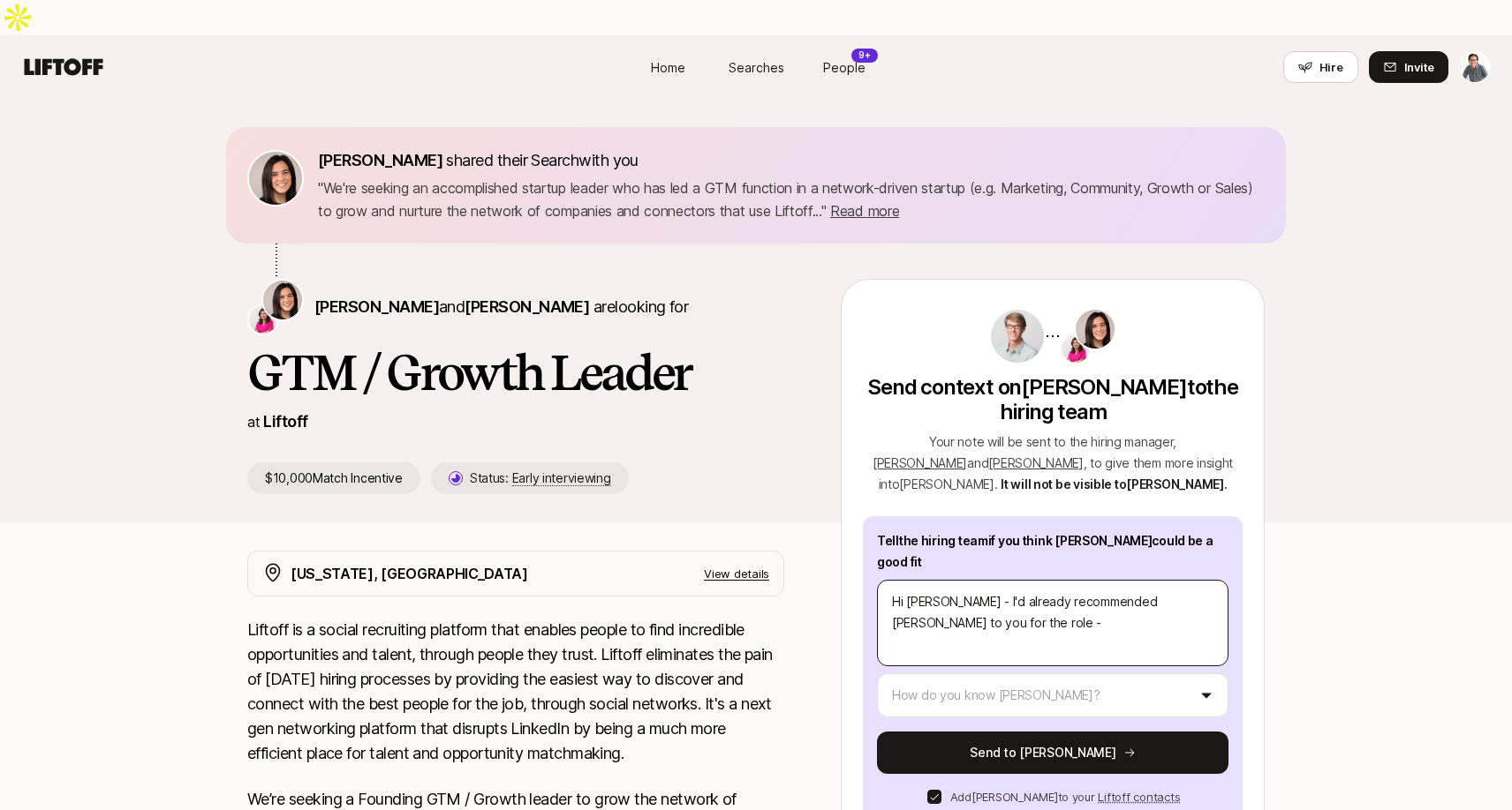
type textarea "Hi [PERSON_NAME] - I'd already recommended [PERSON_NAME] to you for the role - t"
type textarea "x"
type textarea "Hi [PERSON_NAME] - I'd already recommended [PERSON_NAME] to you for the role - …"
type textarea "x"
type textarea "Hi [PERSON_NAME] - I'd already recommended [PERSON_NAME] to you for the role - …"
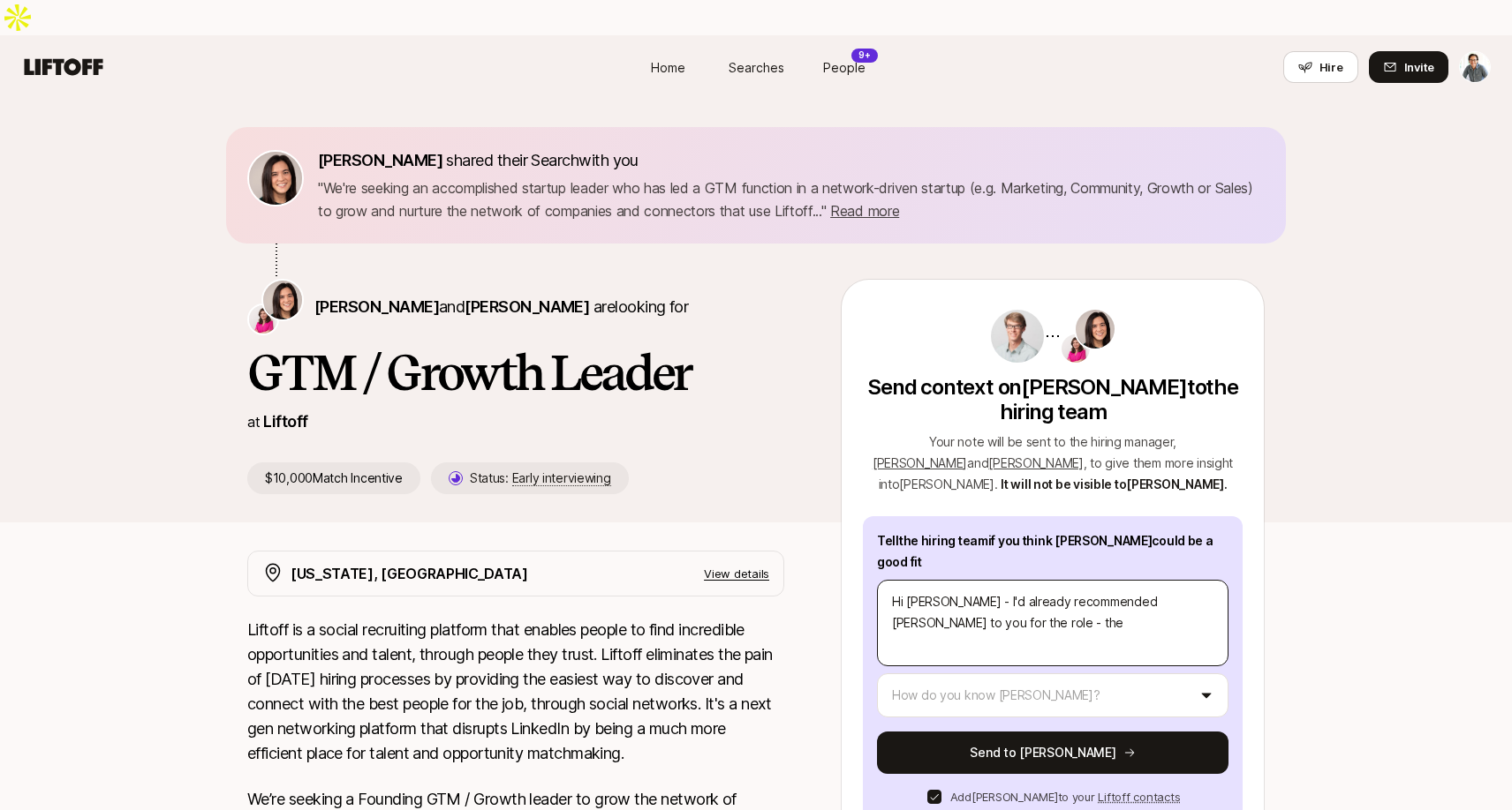
type textarea "x"
type textarea "Hi [PERSON_NAME] - I'd already recommended [PERSON_NAME] to you for the role - …"
type textarea "x"
type textarea "Hi [PERSON_NAME] - I'd already recommended [PERSON_NAME] to you for the role - …"
type textarea "x"
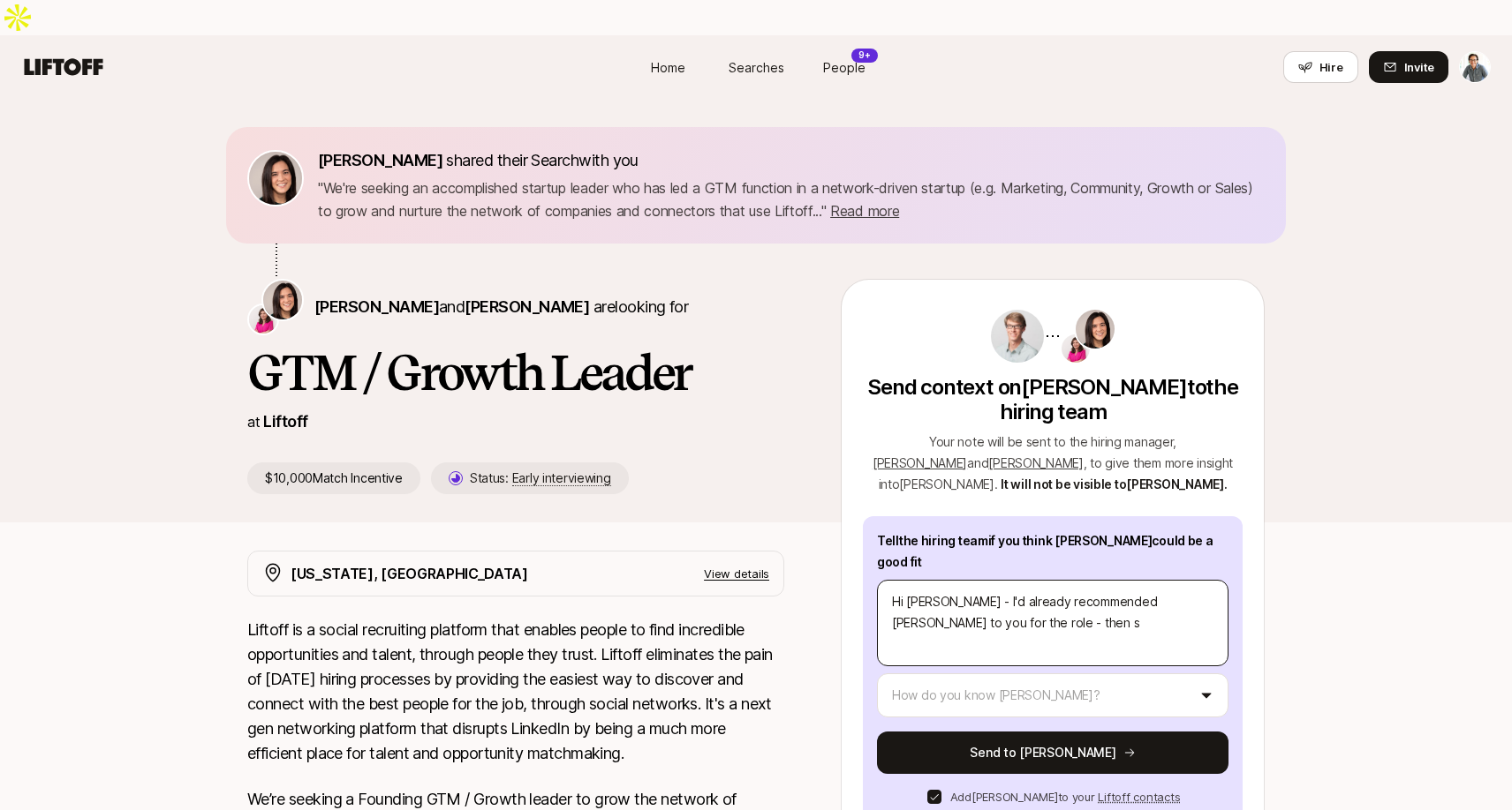
type textarea "Hi [PERSON_NAME] - I'd already recommended [PERSON_NAME] to you for the role - …"
type textarea "x"
type textarea "Hi [PERSON_NAME] - I'd already recommended [PERSON_NAME] to you for the role - …"
type textarea "x"
type textarea "Hi [PERSON_NAME] - I'd already recommended [PERSON_NAME] to you for the role - …"
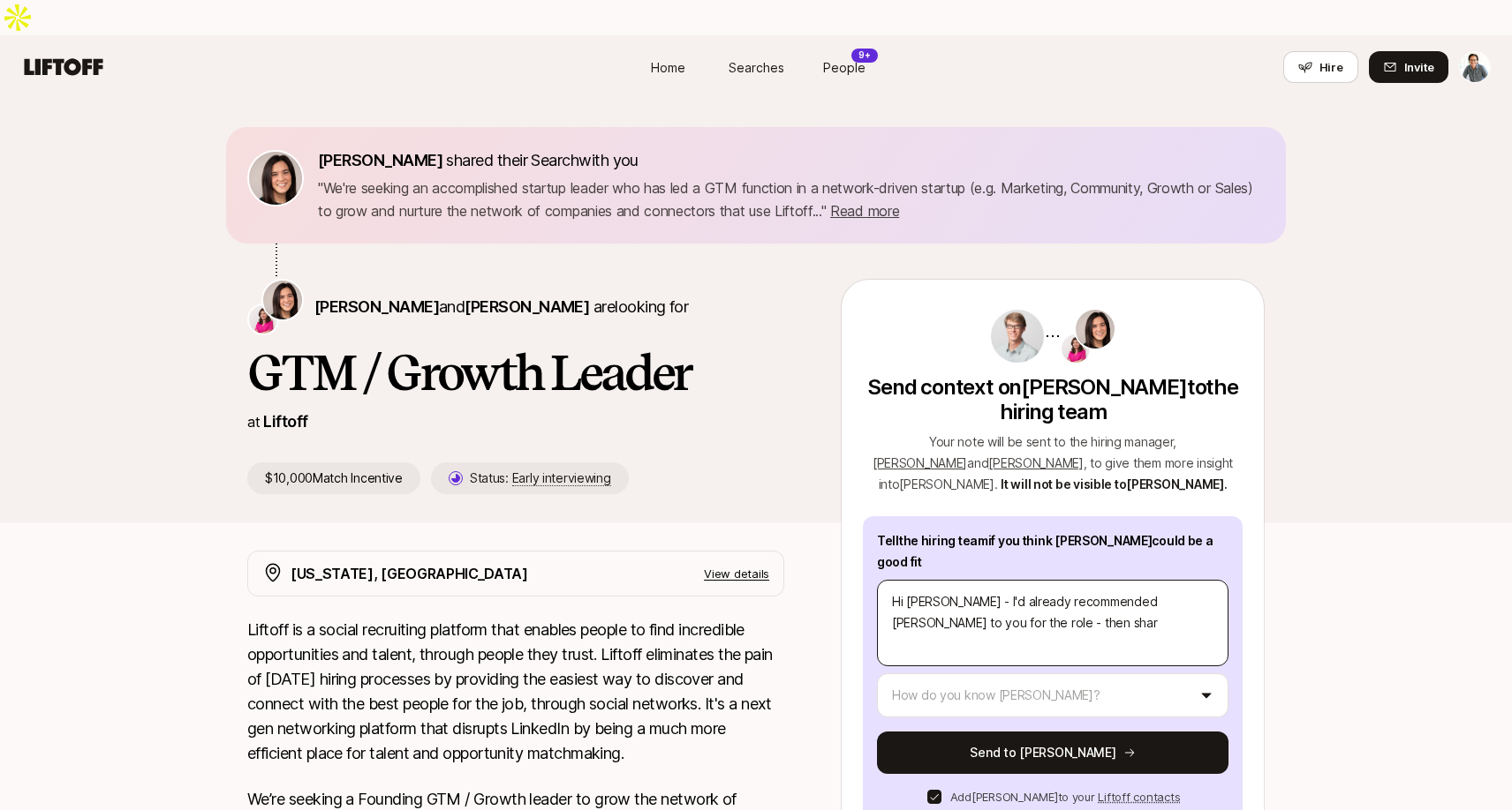
type textarea "x"
type textarea "Hi [PERSON_NAME] - I'd already recommended [PERSON_NAME] to you for the role - …"
type textarea "x"
type textarea "Hi [PERSON_NAME] - I'd already recommended [PERSON_NAME] to you for the role - …"
type textarea "x"
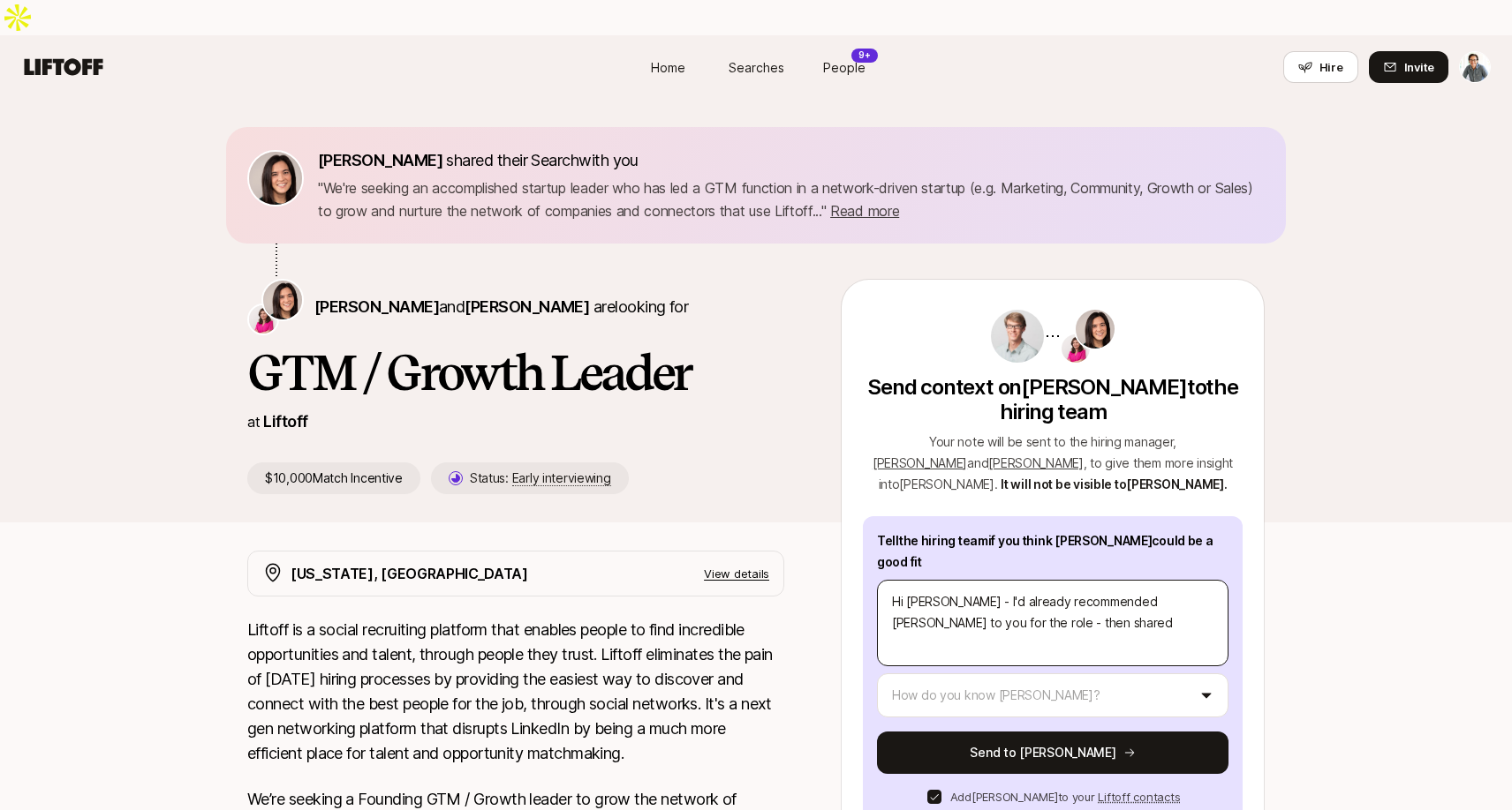
type textarea "Hi [PERSON_NAME] - I'd already recommended [PERSON_NAME] to you for the role - …"
type textarea "x"
type textarea "Hi [PERSON_NAME] - I'd already recommended [PERSON_NAME] to you for the role - …"
type textarea "x"
type textarea "Hi [PERSON_NAME] - I'd already recommended [PERSON_NAME] to you for the role - …"
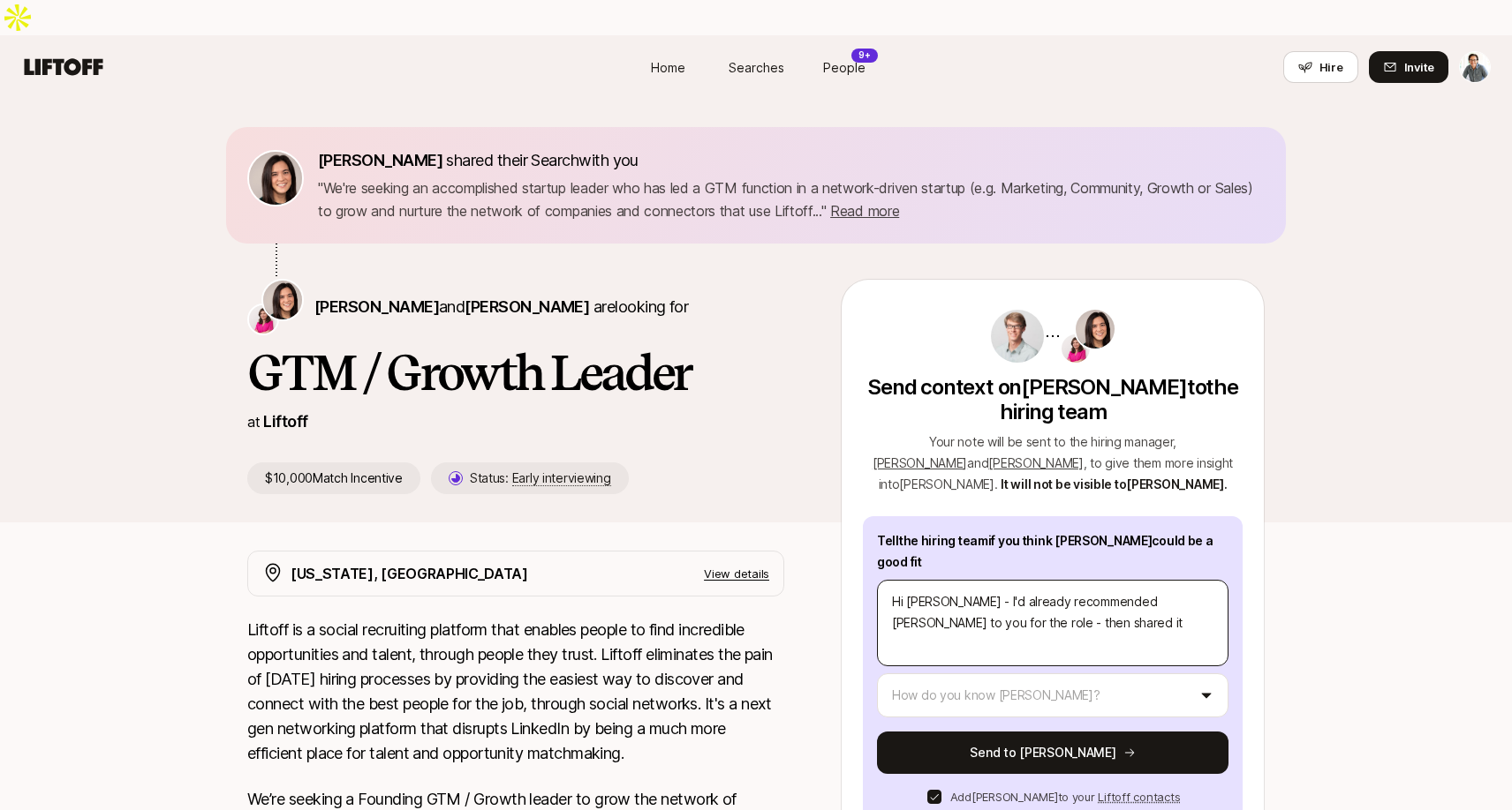
type textarea "x"
type textarea "Hi [PERSON_NAME] - I'd already recommended [PERSON_NAME] to you for the role - …"
type textarea "x"
type textarea "Hi [PERSON_NAME] - I'd already recommended [PERSON_NAME] to you for the role - …"
type textarea "x"
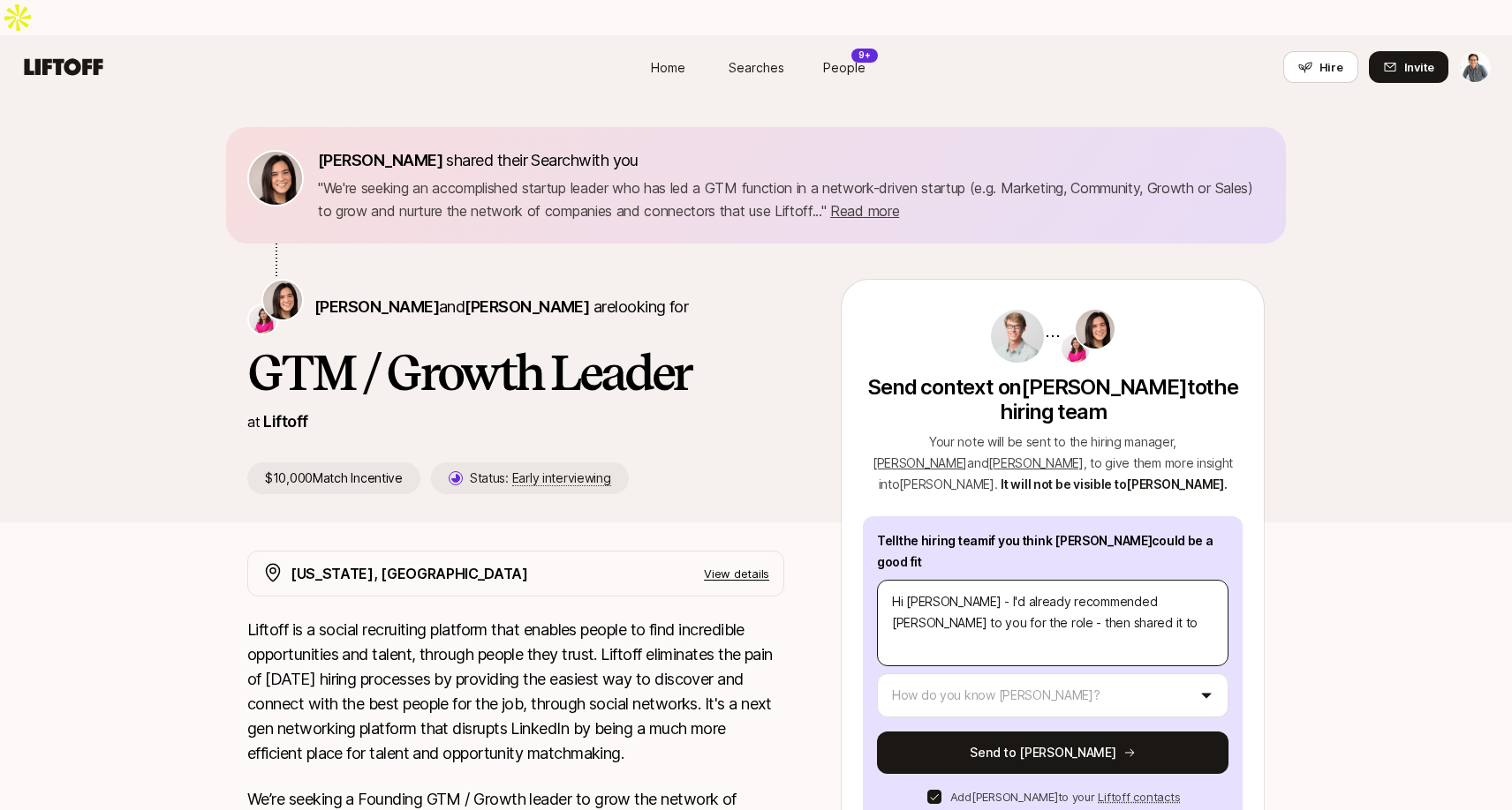
type textarea "Hi [PERSON_NAME] - I'd already recommended [PERSON_NAME] to you for the role - …"
type textarea "x"
type textarea "Hi [PERSON_NAME]'d already recommended [PERSON_NAME] to you for the role - then…"
type textarea "x"
type textarea "Hi [PERSON_NAME]'d already recommended [PERSON_NAME] to you for the role - then…"
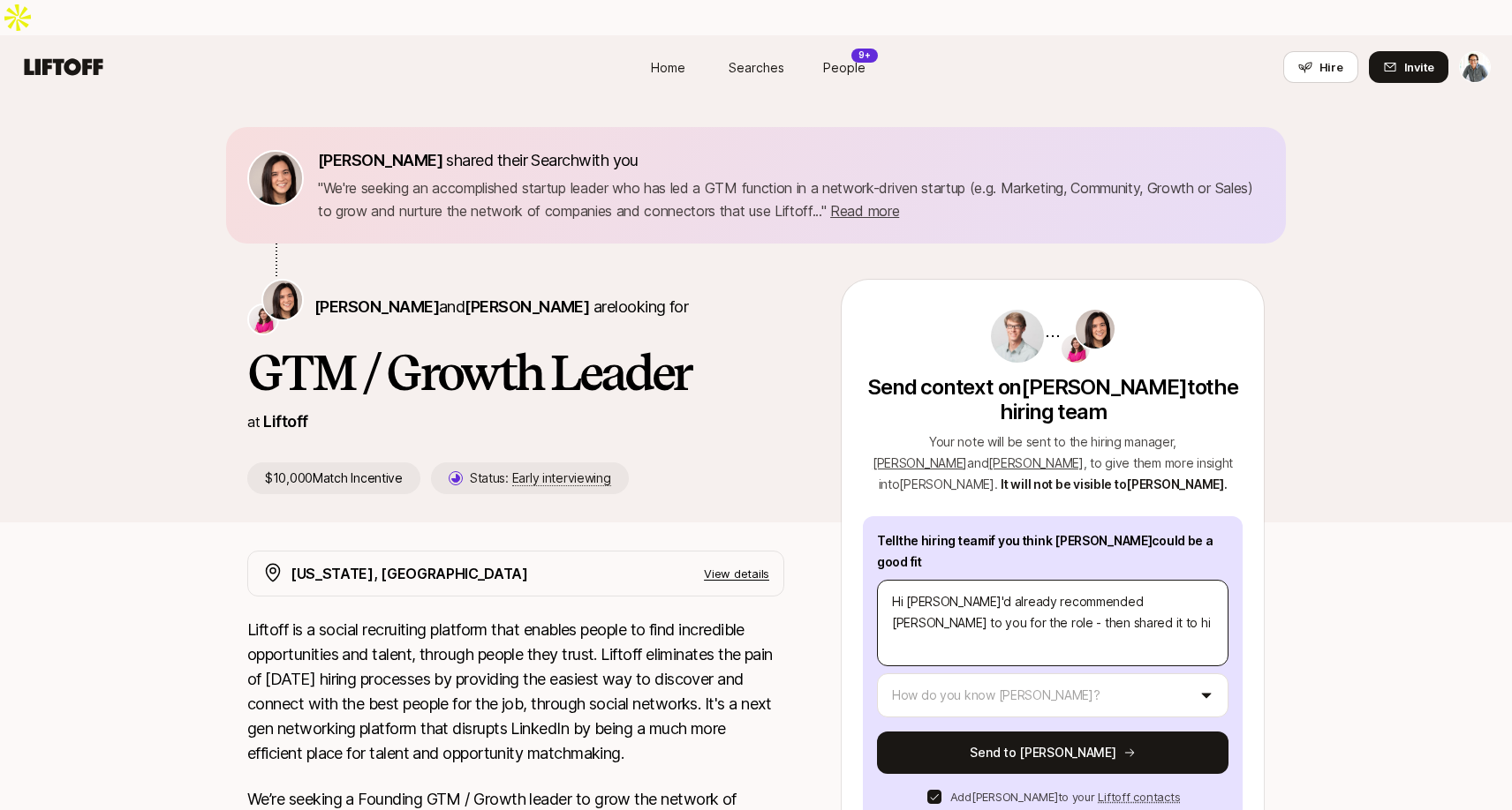
type textarea "x"
type textarea "Hi [PERSON_NAME]'d already recommended [PERSON_NAME] to you for the role - then…"
type textarea "x"
type textarea "Hi [PERSON_NAME]'d already recommended [PERSON_NAME] to you for the role - then…"
type textarea "x"
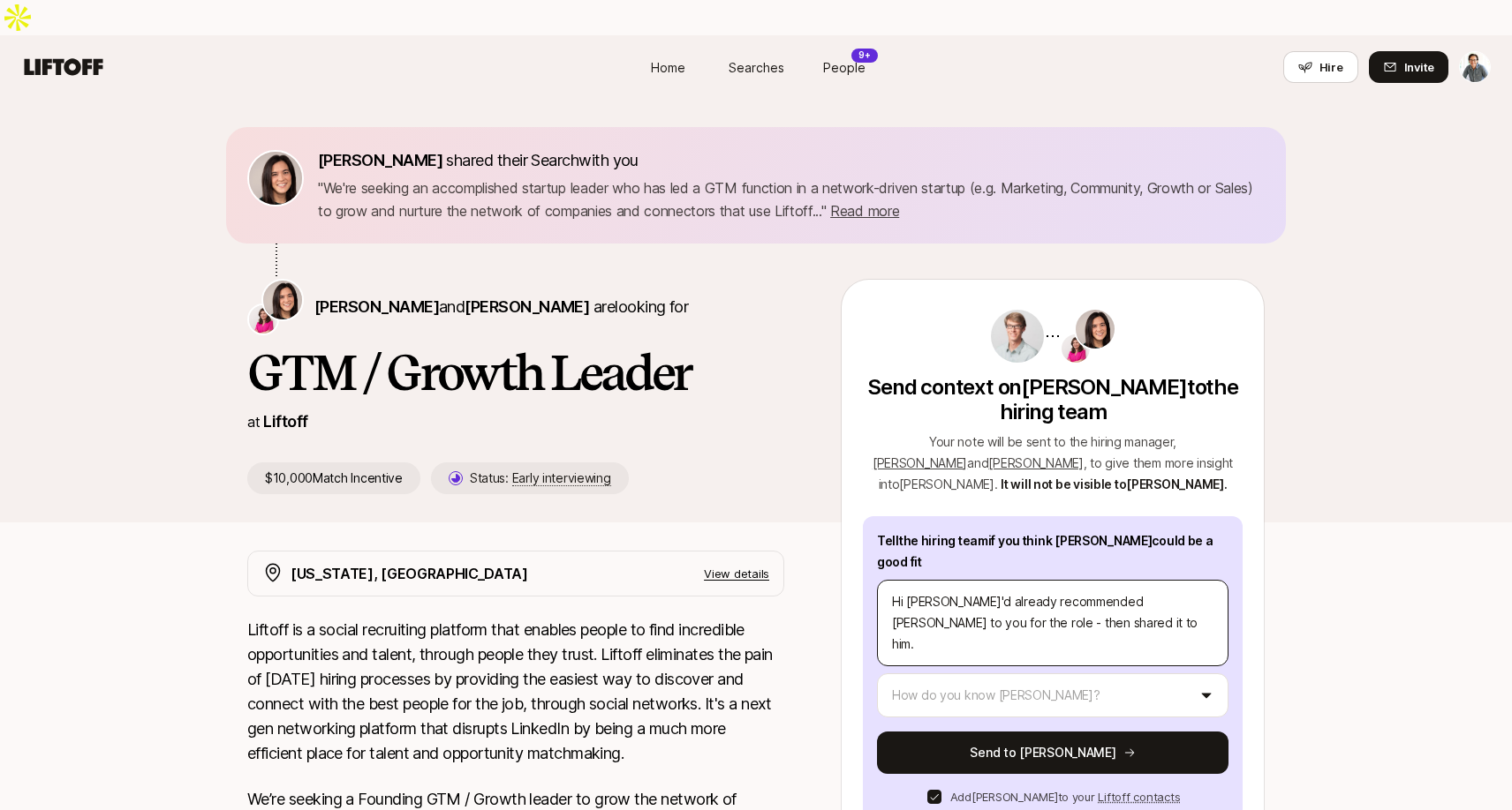
type textarea "Hi [PERSON_NAME]'d already recommended [PERSON_NAME] to you for the role - then…"
type textarea "x"
type textarea "Hi [PERSON_NAME]'d already recommended [PERSON_NAME] to you for the role - then…"
type textarea "x"
type textarea "Hi [PERSON_NAME]'d already recommended [PERSON_NAME] to you for the role - then…"
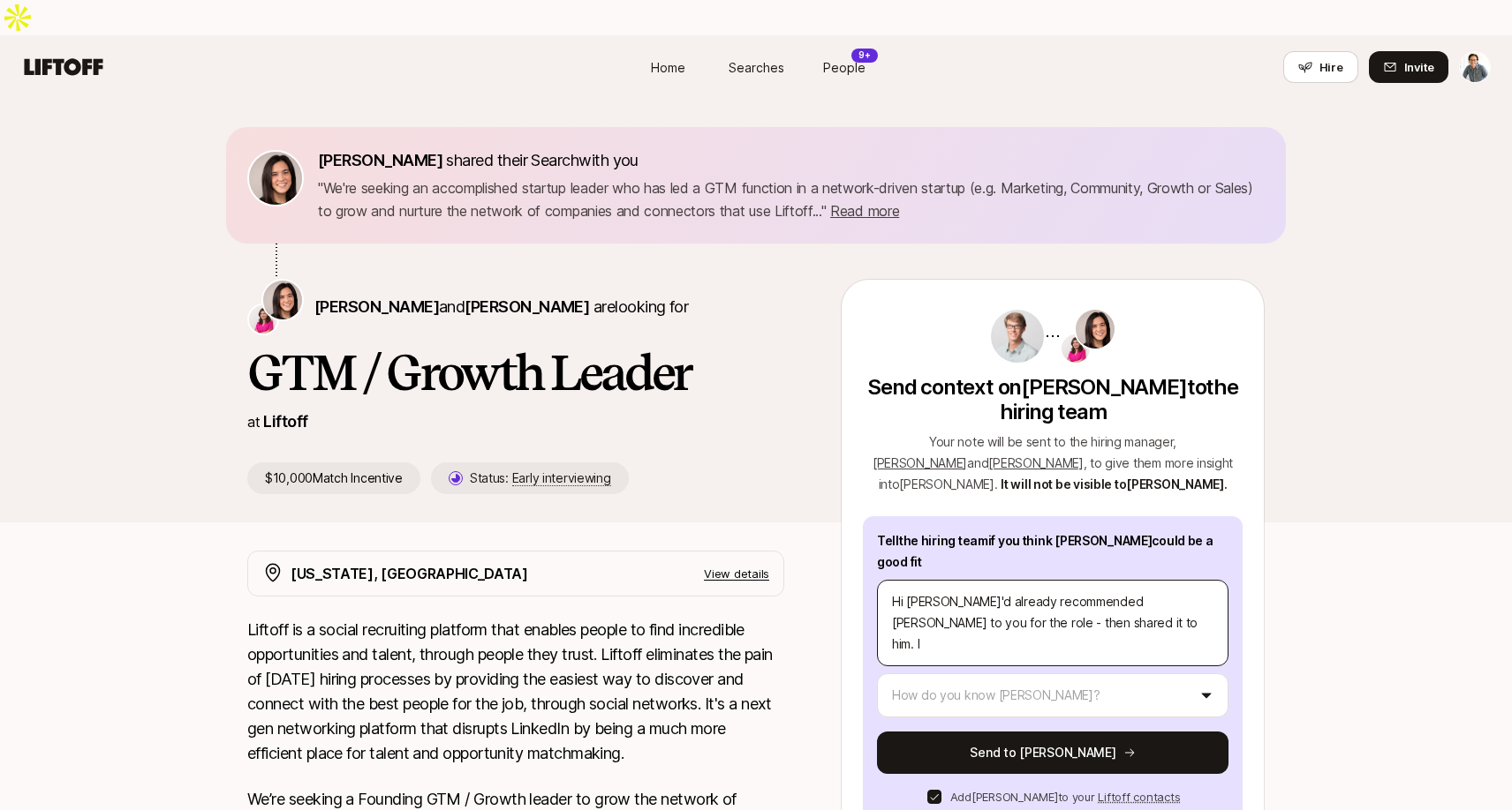
type textarea "x"
type textarea "Hi [PERSON_NAME]'d already recommended [PERSON_NAME] to you for the role - then…"
type textarea "x"
type textarea "Hi [PERSON_NAME]'d already recommended [PERSON_NAME] to you for the role - then…"
type textarea "x"
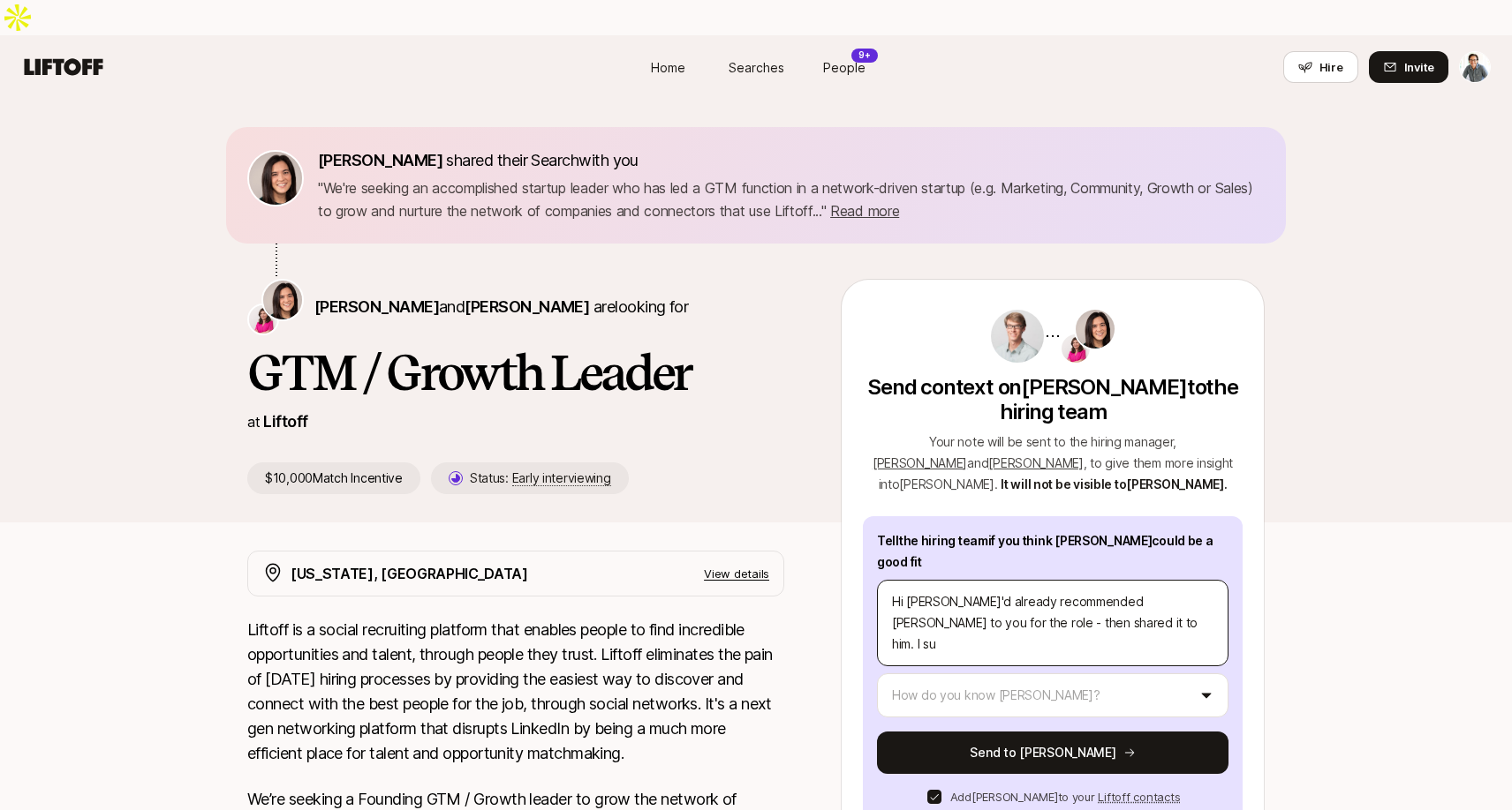
type textarea "Hi [PERSON_NAME]'d already recommended [PERSON_NAME] to you for the role - then…"
type textarea "x"
type textarea "Hi [PERSON_NAME]'d already recommended [PERSON_NAME] to you for the role - then…"
type textarea "x"
type textarea "Hi [PERSON_NAME]'d already recommended [PERSON_NAME] to you for the role - then…"
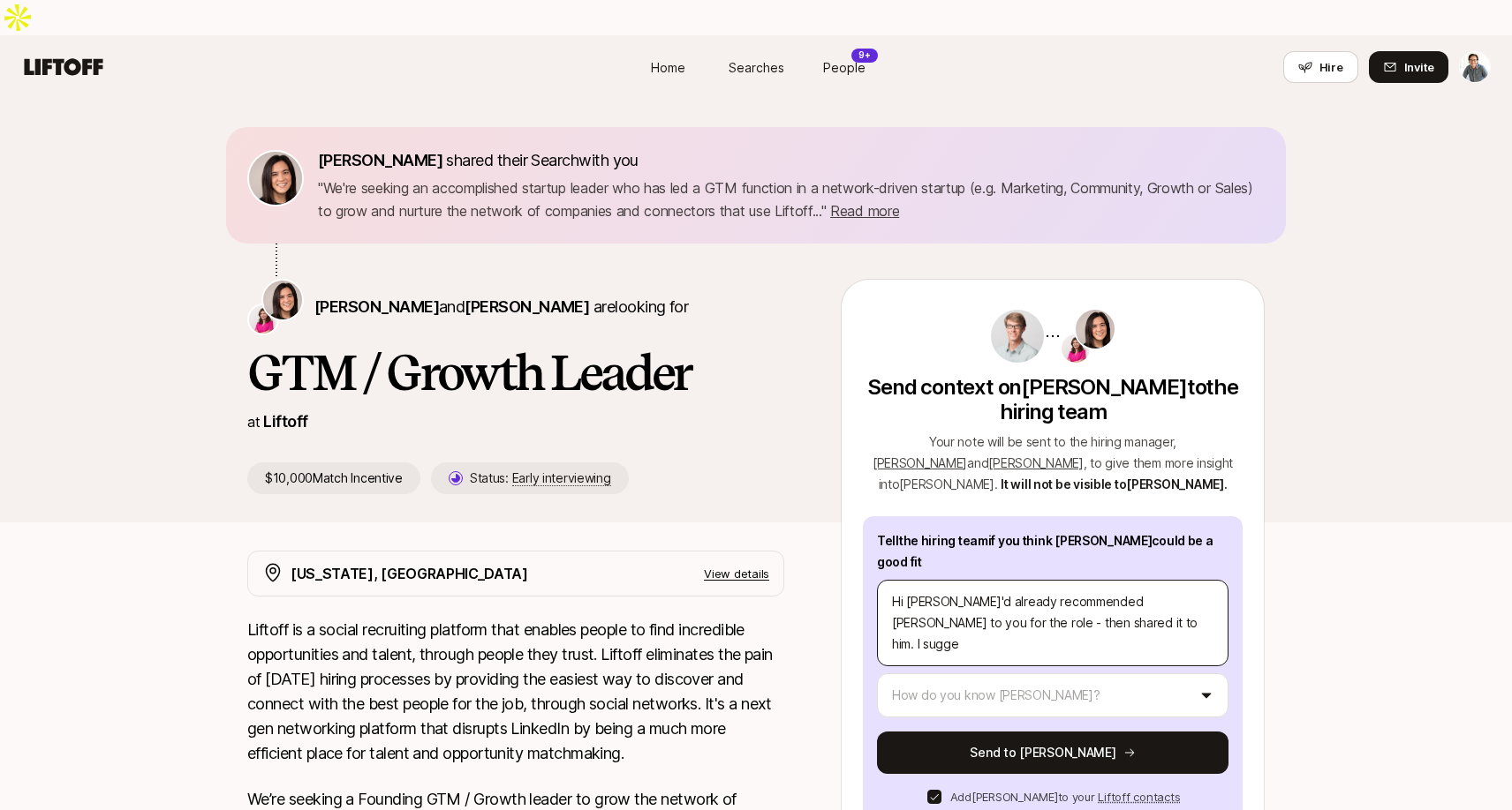
type textarea "x"
type textarea "Hi [PERSON_NAME]'d already recommended [PERSON_NAME] to you for the role - then…"
type textarea "x"
type textarea "Hi [PERSON_NAME]'d already recommended [PERSON_NAME] to you for the role - then…"
type textarea "x"
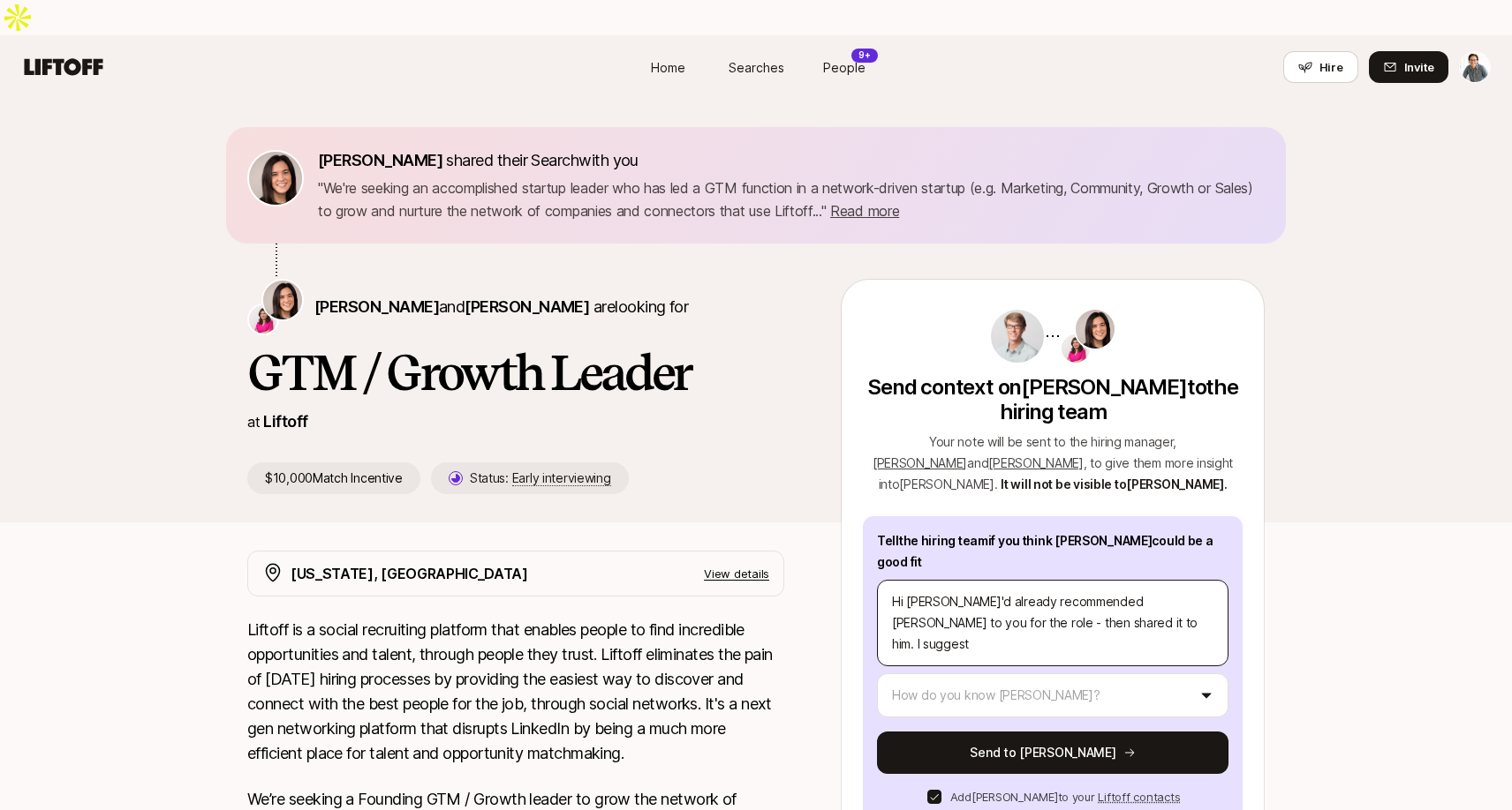
type textarea "Hi [PERSON_NAME]'d already recommended [PERSON_NAME] to you for the role - then…"
type textarea "x"
type textarea "Hi [PERSON_NAME]'d already recommended [PERSON_NAME] to you for the role - then…"
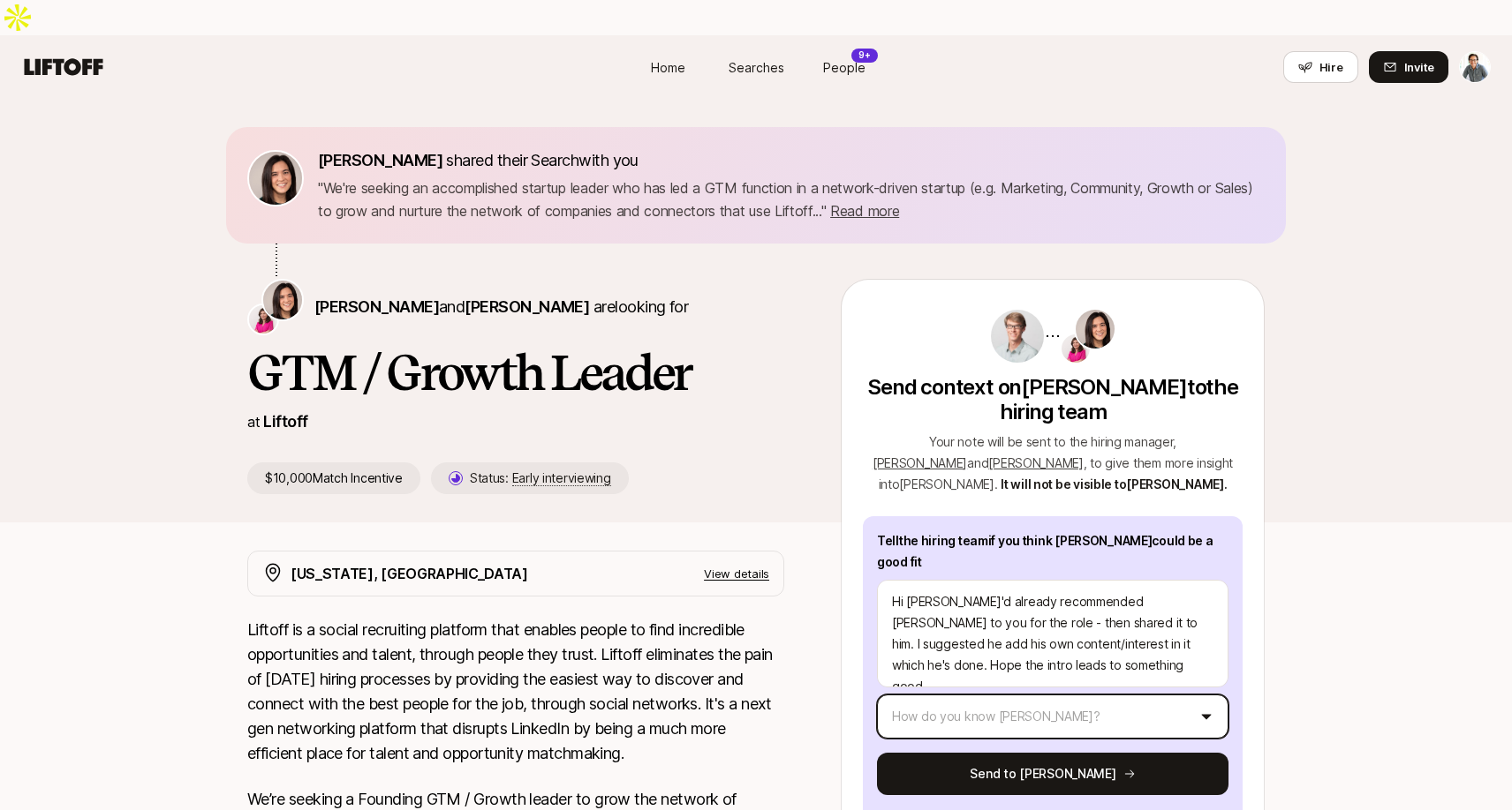
click at [1026, 668] on html "Home Searches People 9+ Hire Home Searches People 9+ Hire Hire Invite [PERSON_N…" at bounding box center [756, 405] width 1512 height 810
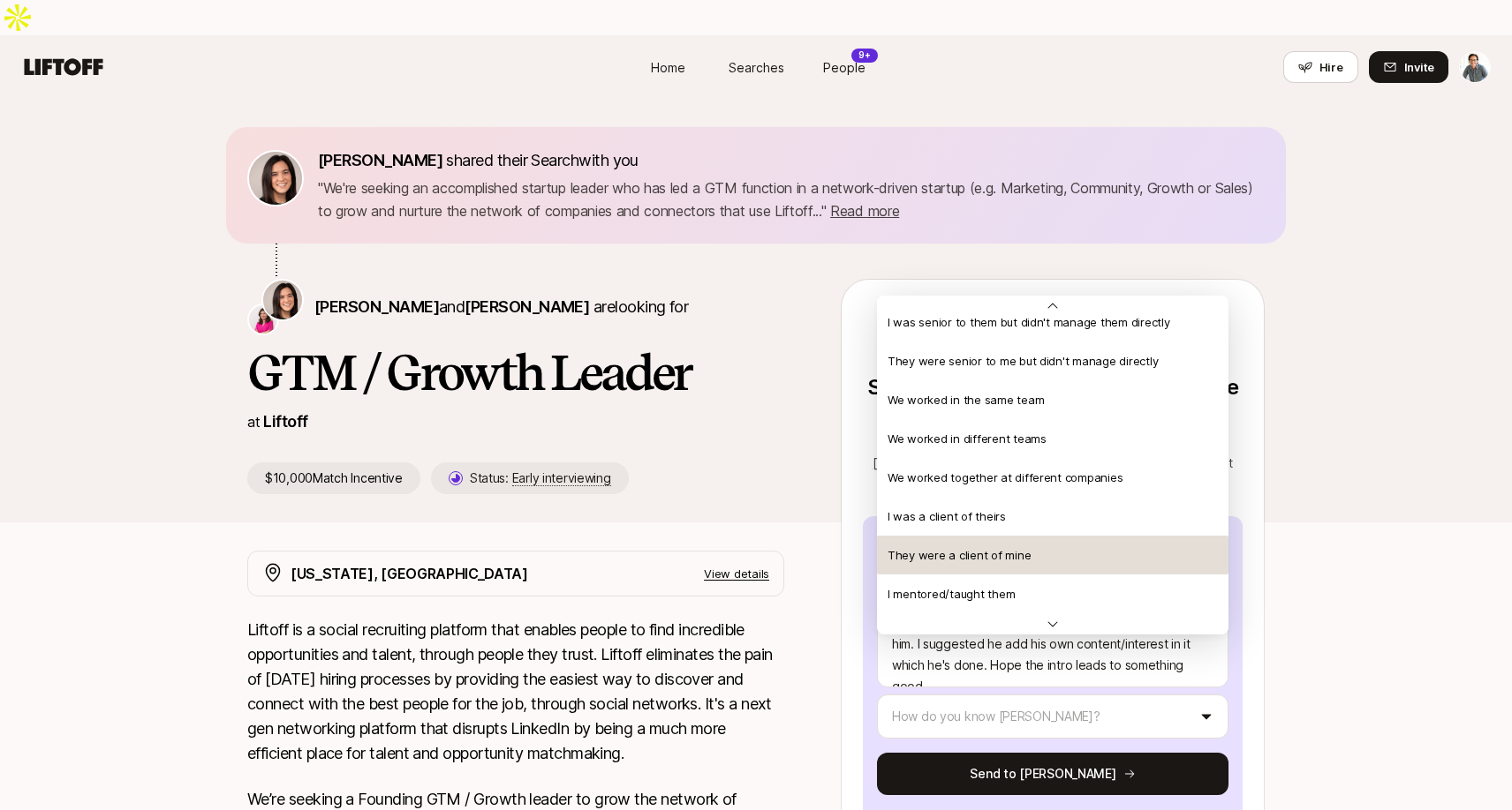
scroll to position [382, 0]
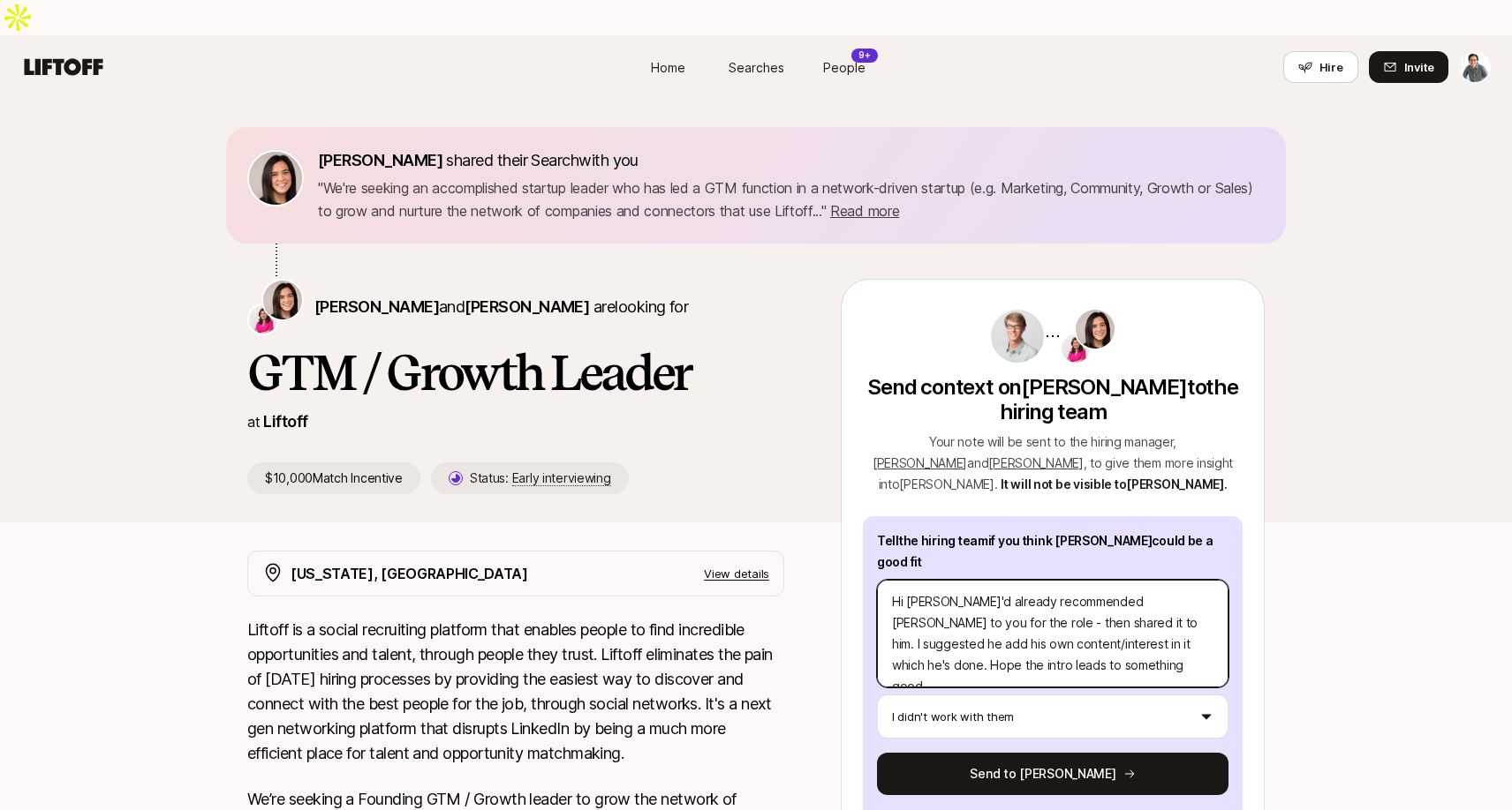
click at [1096, 605] on textarea "Hi [PERSON_NAME]'d already recommended [PERSON_NAME] to you for the role - then…" at bounding box center [1052, 633] width 351 height 108
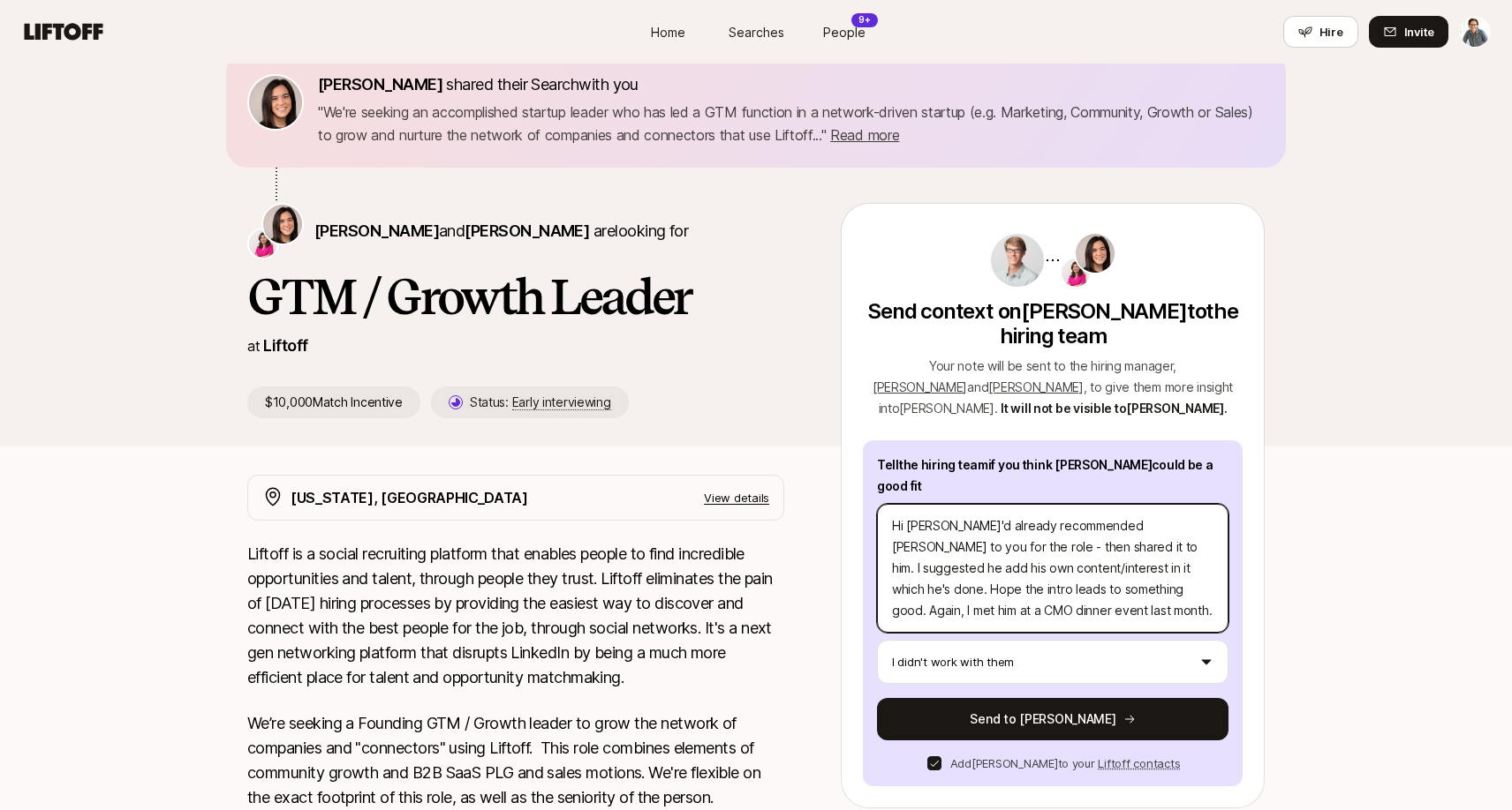
scroll to position [87, 0]
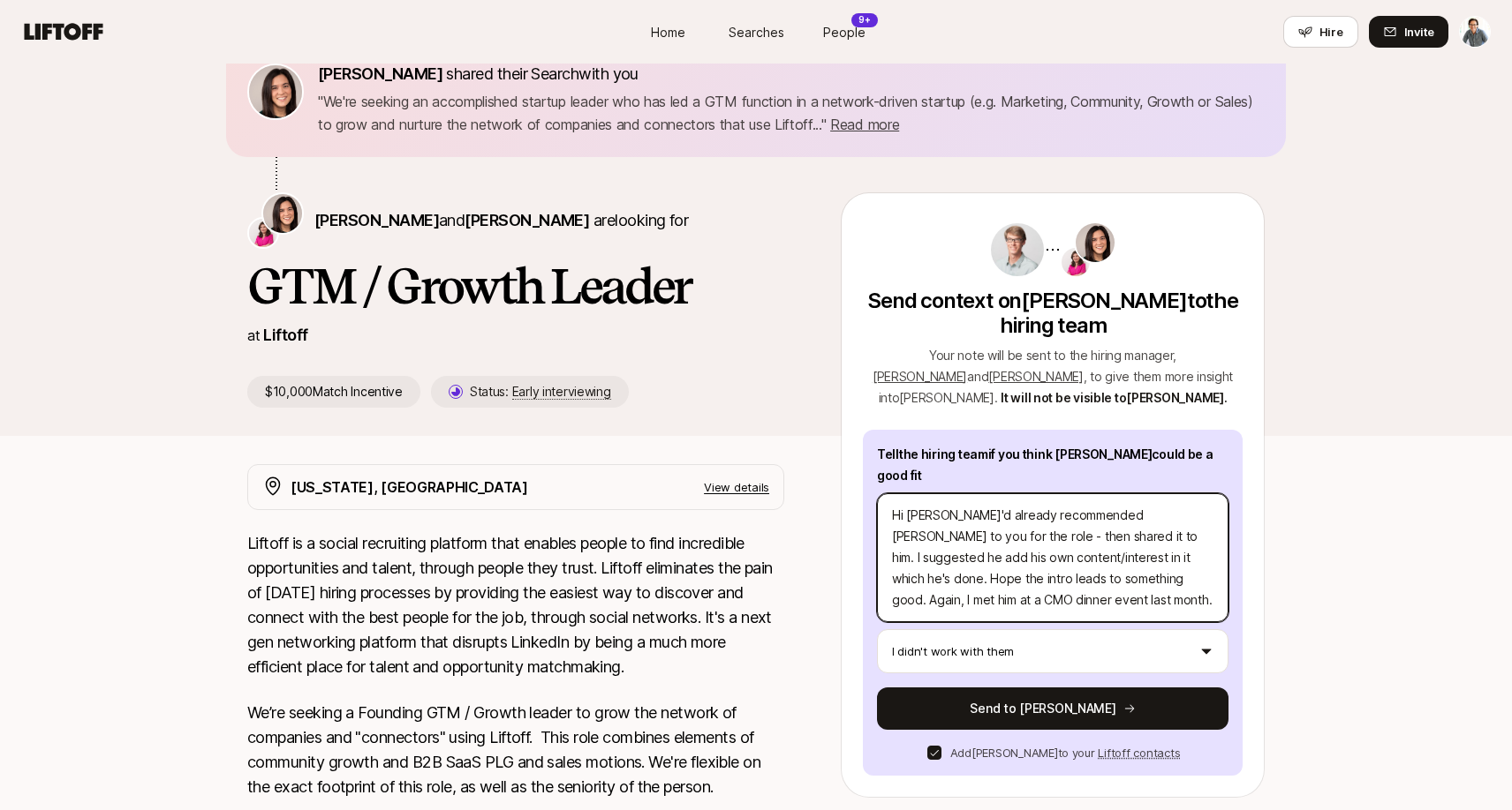
click at [1074, 524] on textarea "Hi [PERSON_NAME]'d already recommended [PERSON_NAME] to you for the role - then…" at bounding box center [1052, 557] width 351 height 128
drag, startPoint x: 1156, startPoint y: 524, endPoint x: 1201, endPoint y: 524, distance: 45.0
click at [1201, 524] on textarea "Hi [PERSON_NAME]'d already recommended [PERSON_NAME] to you for the role - then…" at bounding box center [1052, 557] width 351 height 128
click at [1044, 544] on textarea "Hi [PERSON_NAME]'d already recommended [PERSON_NAME] to you for the role - then…" at bounding box center [1052, 557] width 351 height 128
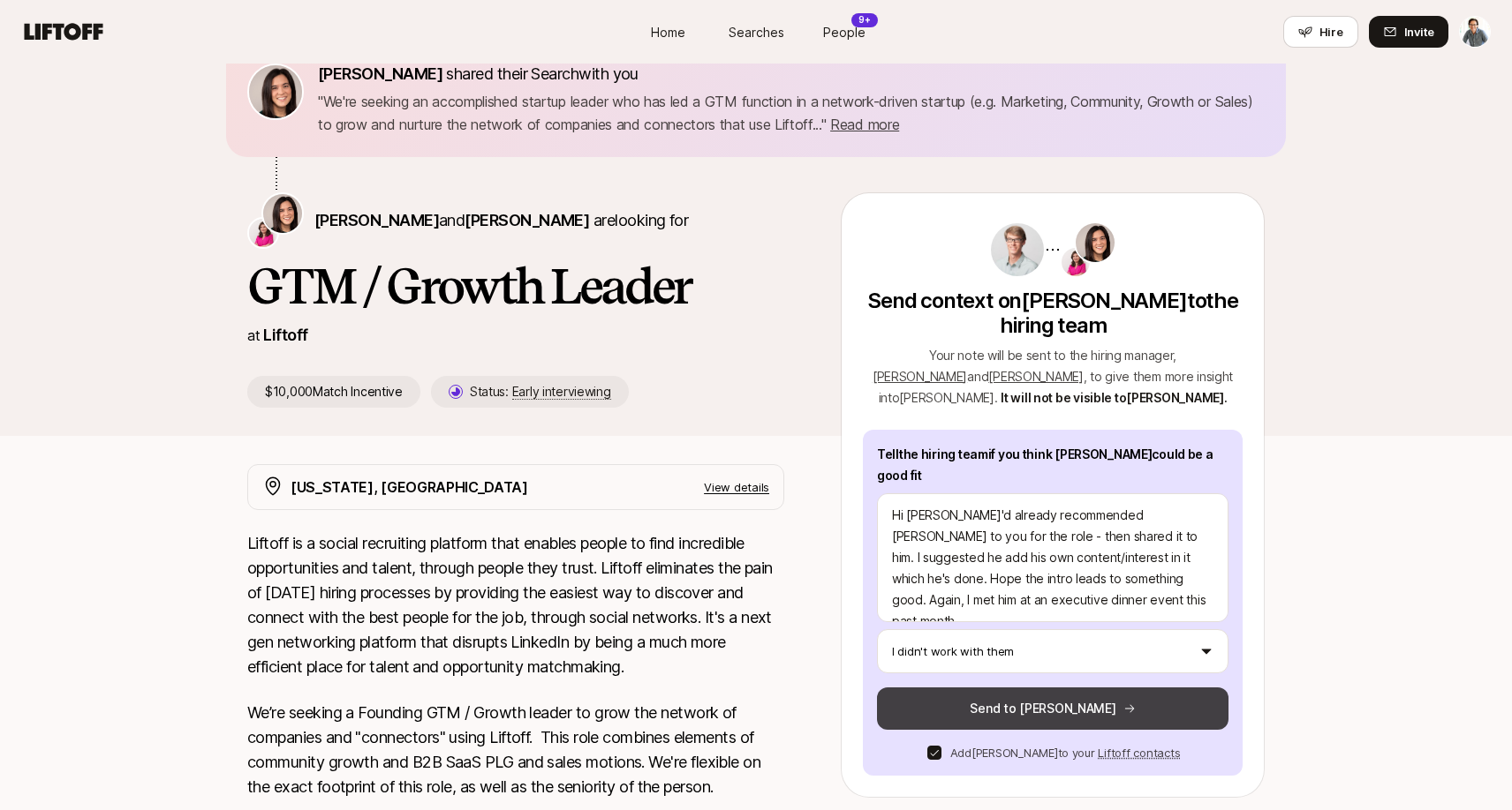
click at [1072, 687] on button "Send to [PERSON_NAME]" at bounding box center [1052, 708] width 351 height 43
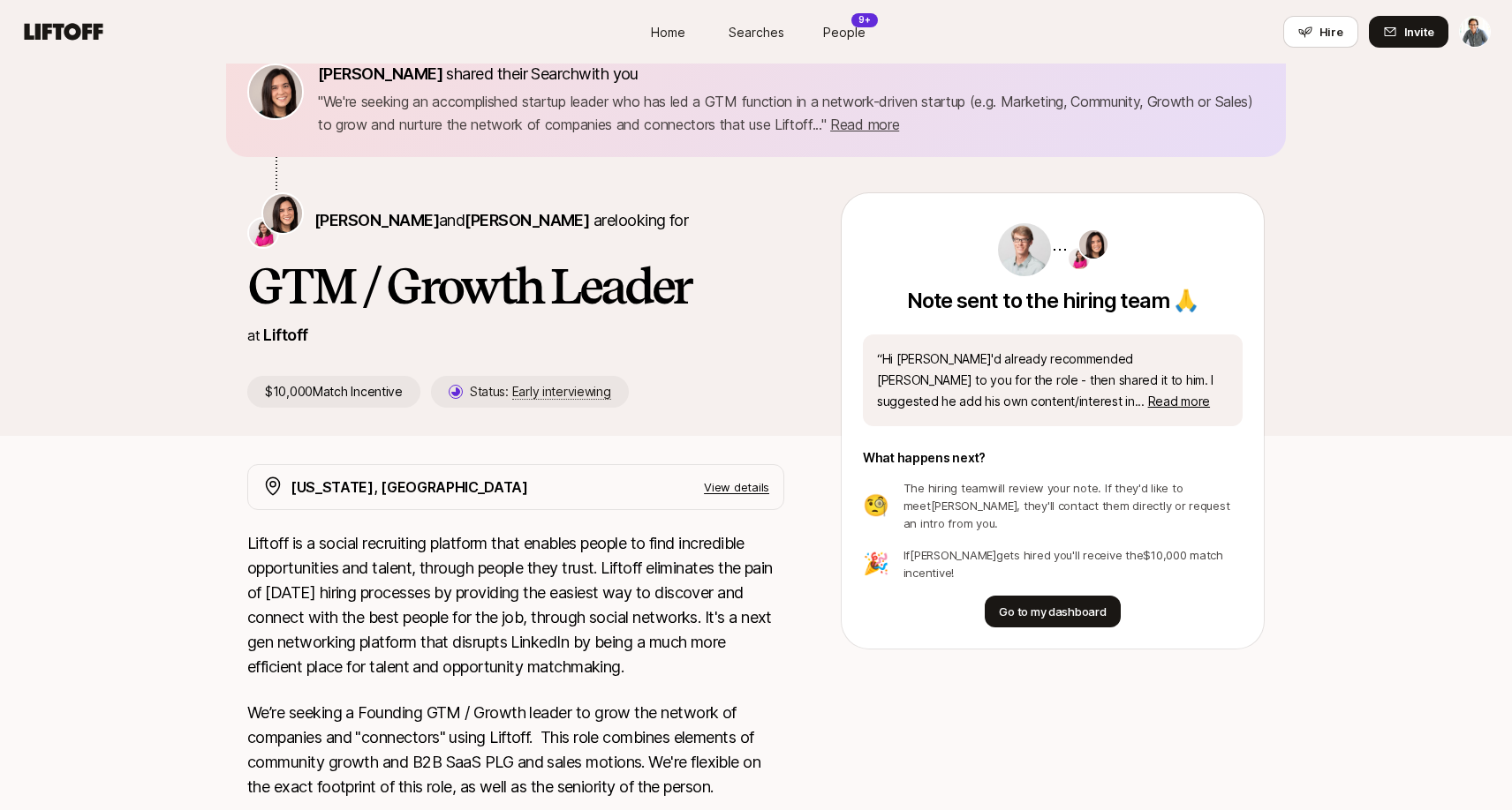
scroll to position [0, 0]
